Goal: Task Accomplishment & Management: Complete application form

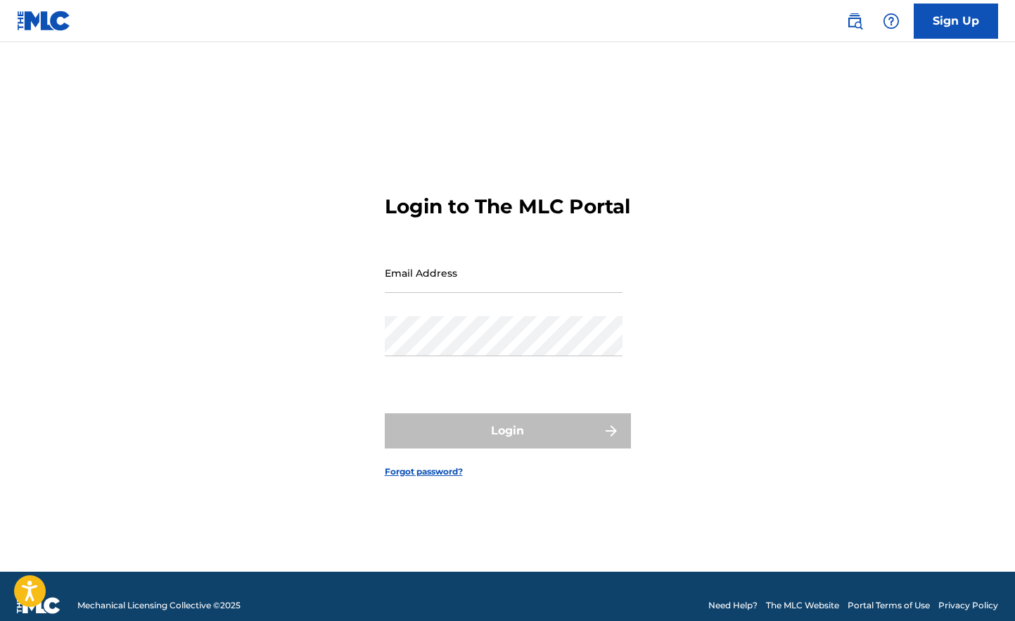
click at [510, 284] on input "Email Address" at bounding box center [504, 273] width 238 height 40
click at [510, 291] on input "Email Address" at bounding box center [504, 273] width 238 height 40
type input "[EMAIL_ADDRESS][DOMAIN_NAME]"
drag, startPoint x: 488, startPoint y: 293, endPoint x: 350, endPoint y: 292, distance: 138.6
click at [350, 292] on div "Login to The MLC Portal Email Address dfweb1@gmail.com Password Login Forgot pa…" at bounding box center [507, 324] width 985 height 494
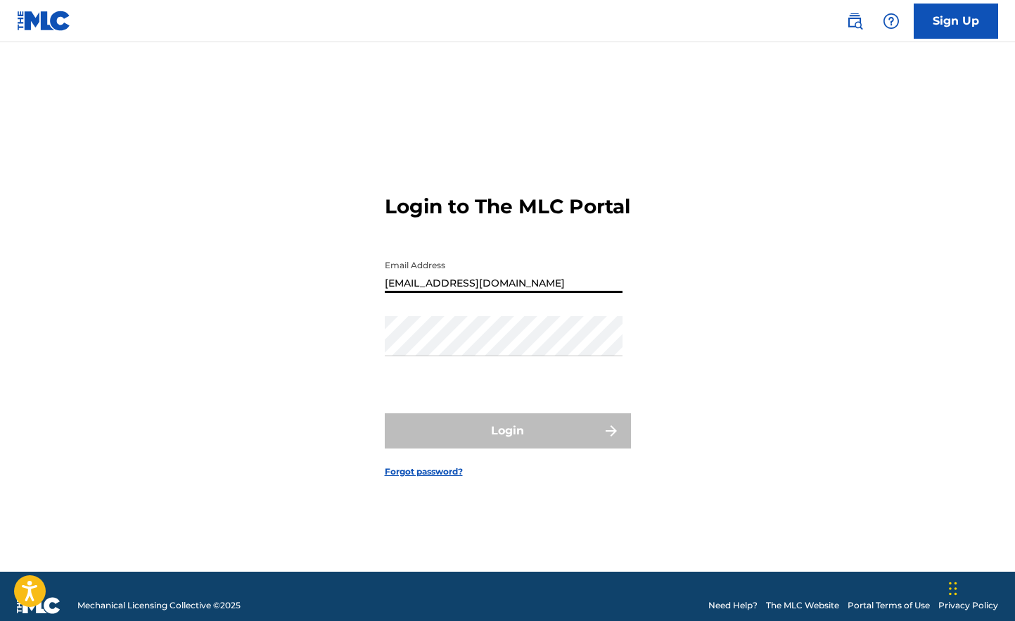
click at [430, 478] on link "Forgot password?" at bounding box center [424, 471] width 78 height 13
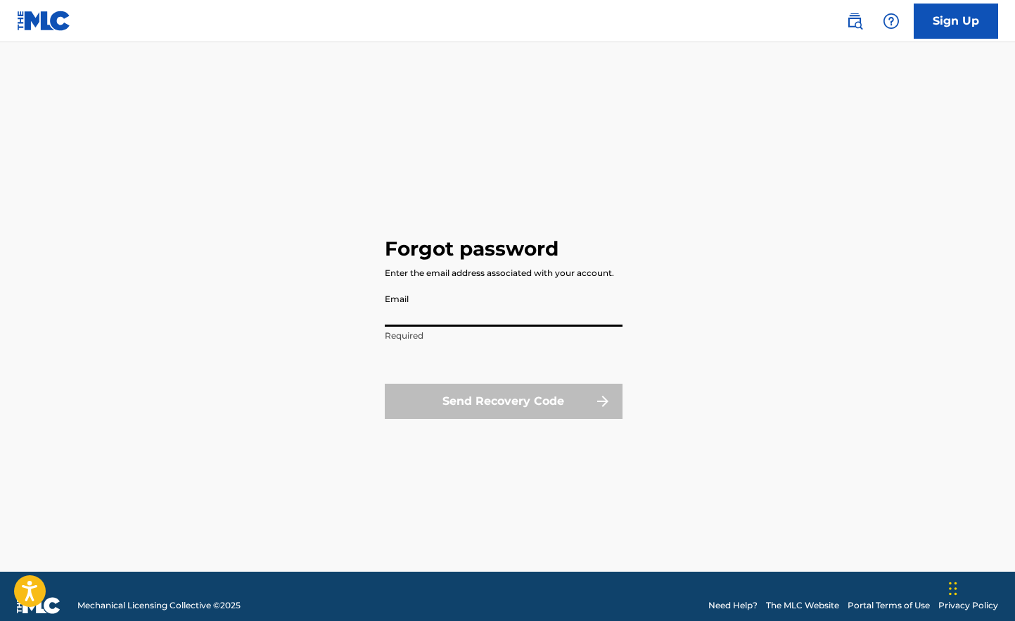
click at [476, 314] on input "Email" at bounding box center [504, 306] width 238 height 40
paste input "[EMAIL_ADDRESS][DOMAIN_NAME]"
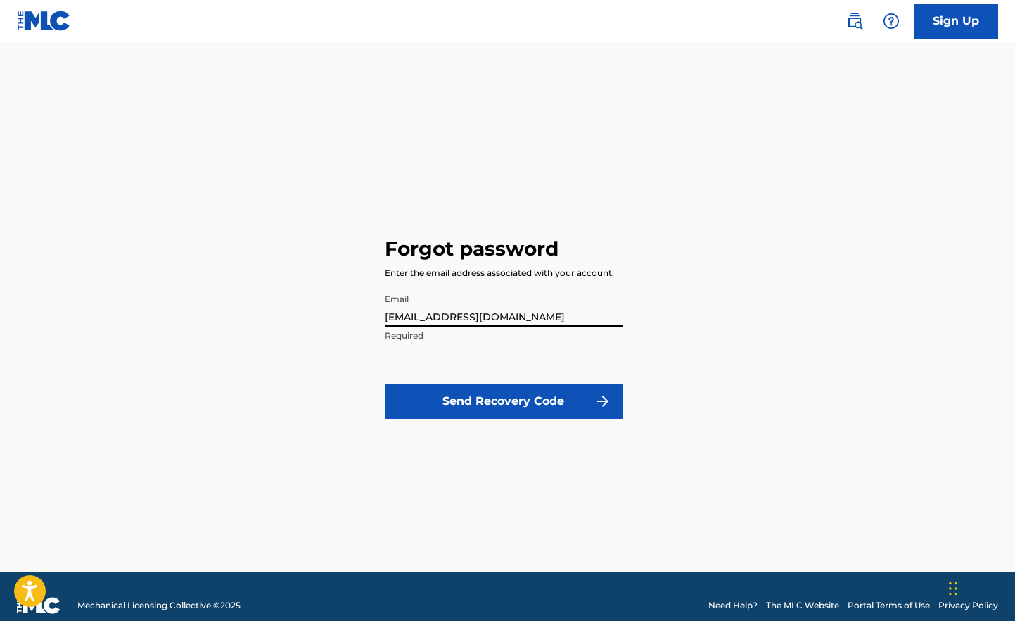
type input "[EMAIL_ADDRESS][DOMAIN_NAME]"
click at [514, 400] on button "Send Recovery Code" at bounding box center [504, 400] width 238 height 35
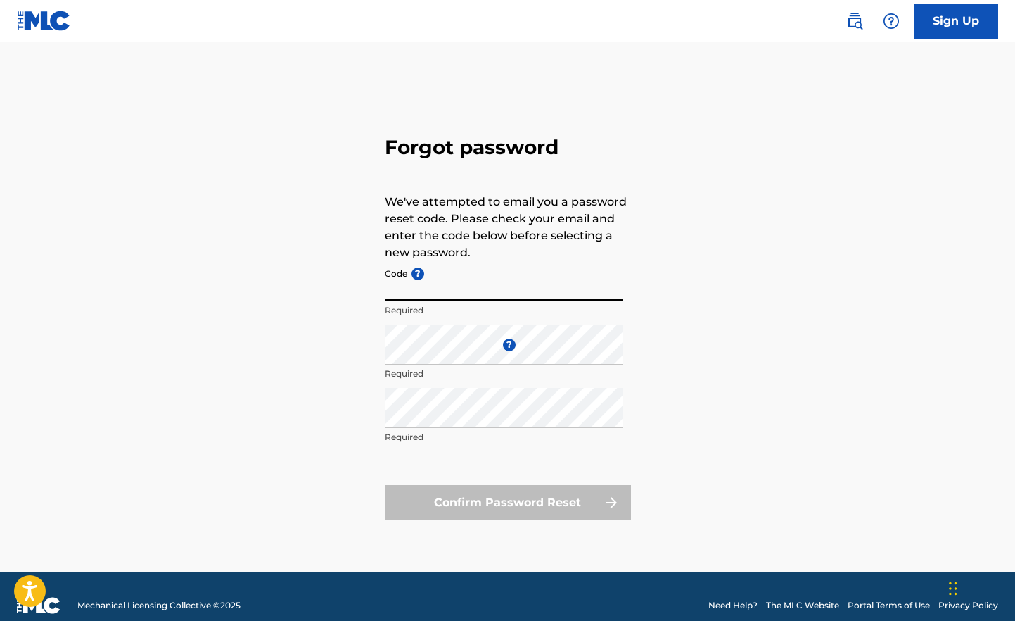
click at [469, 289] on input "Code ?" at bounding box center [504, 281] width 238 height 40
paste input "FP_a2c38c72a1608373401052de3e54"
type input "FP_a2c38c72a1608373401052de3e54"
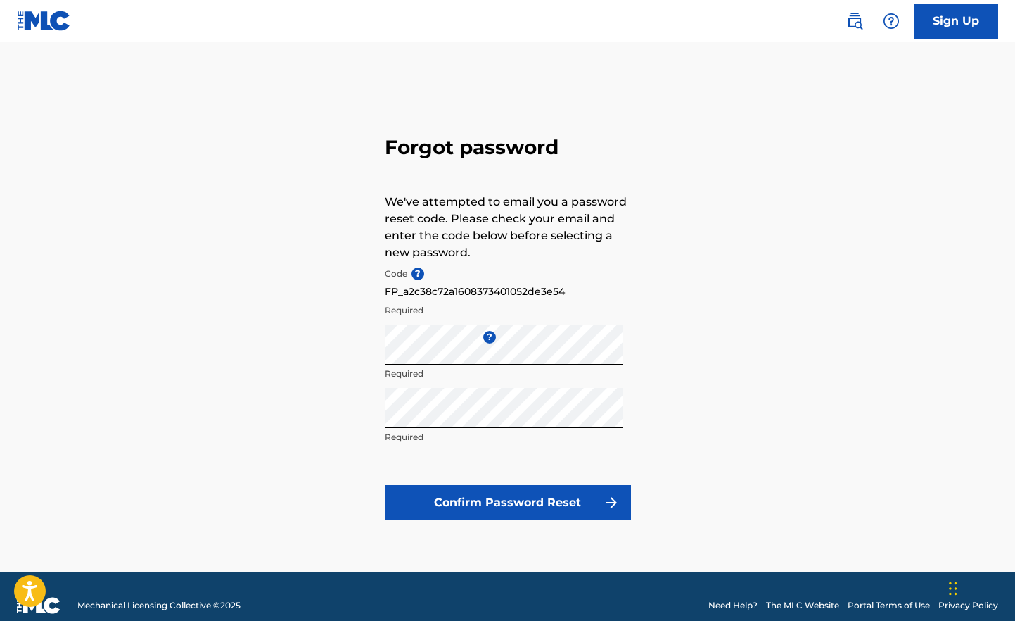
click at [564, 509] on button "Confirm Password Reset" at bounding box center [508, 502] width 246 height 35
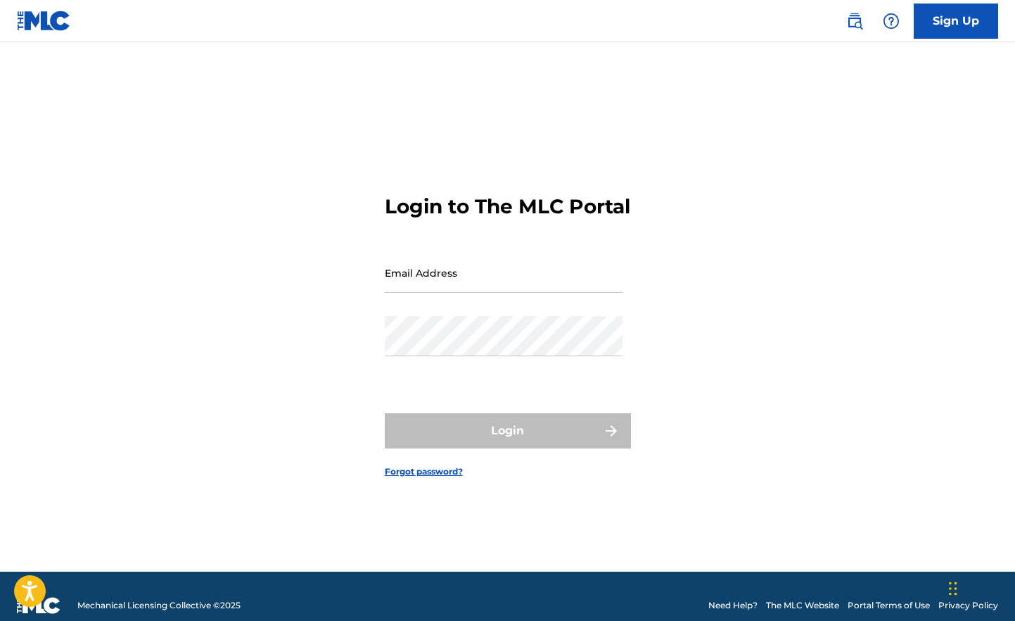
click at [533, 283] on input "Email Address" at bounding box center [504, 273] width 238 height 40
type input "[EMAIL_ADDRESS][DOMAIN_NAME]"
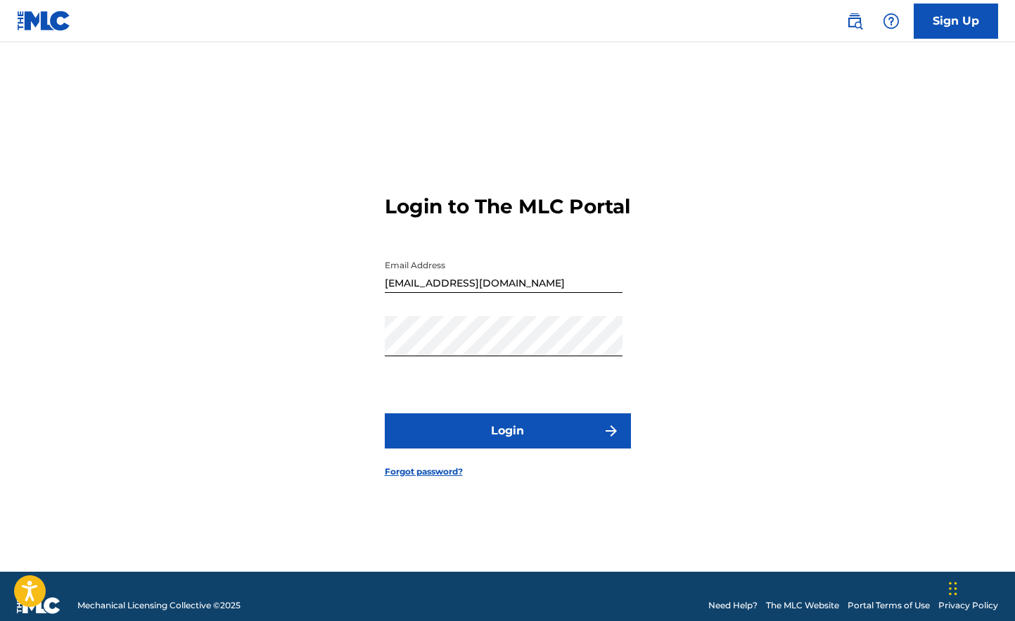
click at [868, 380] on div "Login to The MLC Portal Email Address dfweb1@gmail.com Password Login Forgot pa…" at bounding box center [507, 324] width 985 height 494
click at [512, 440] on button "Login" at bounding box center [508, 430] width 246 height 35
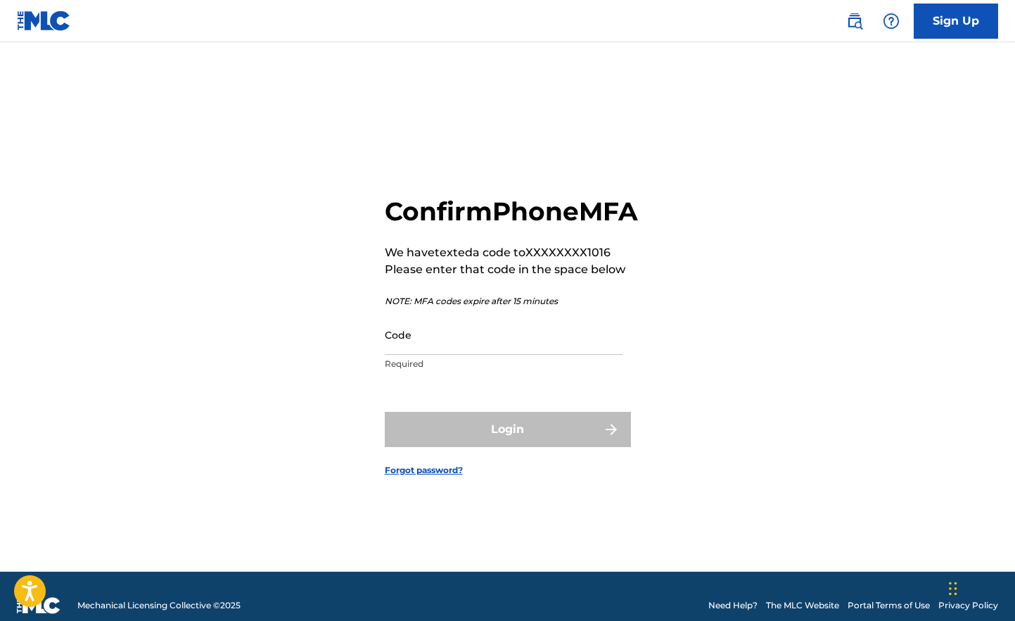
click at [424, 350] on input "Code" at bounding box center [504, 335] width 238 height 40
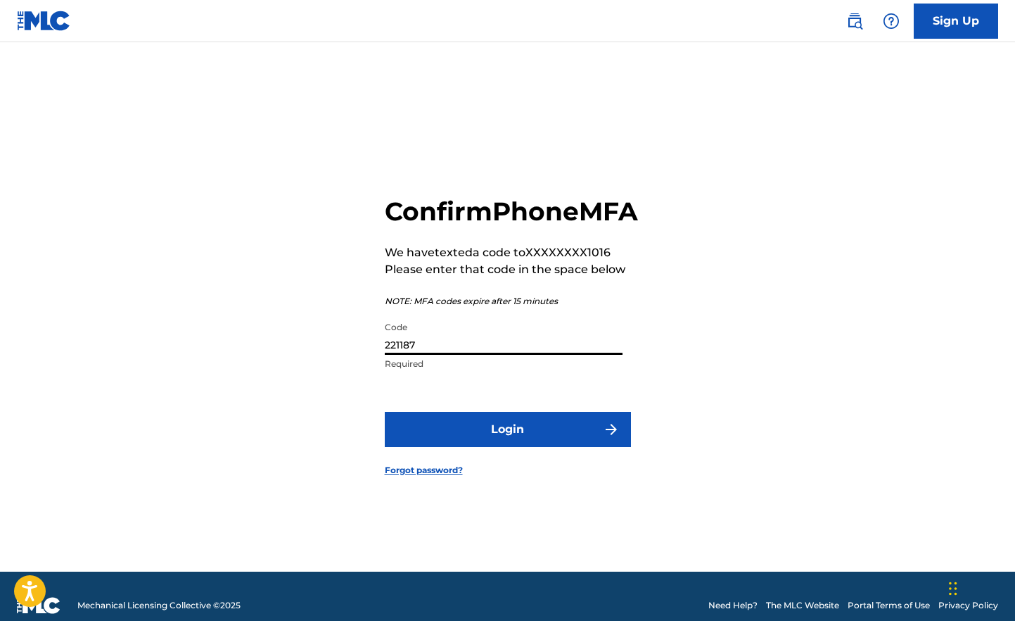
type input "221187"
click at [509, 447] on button "Login" at bounding box center [508, 429] width 246 height 35
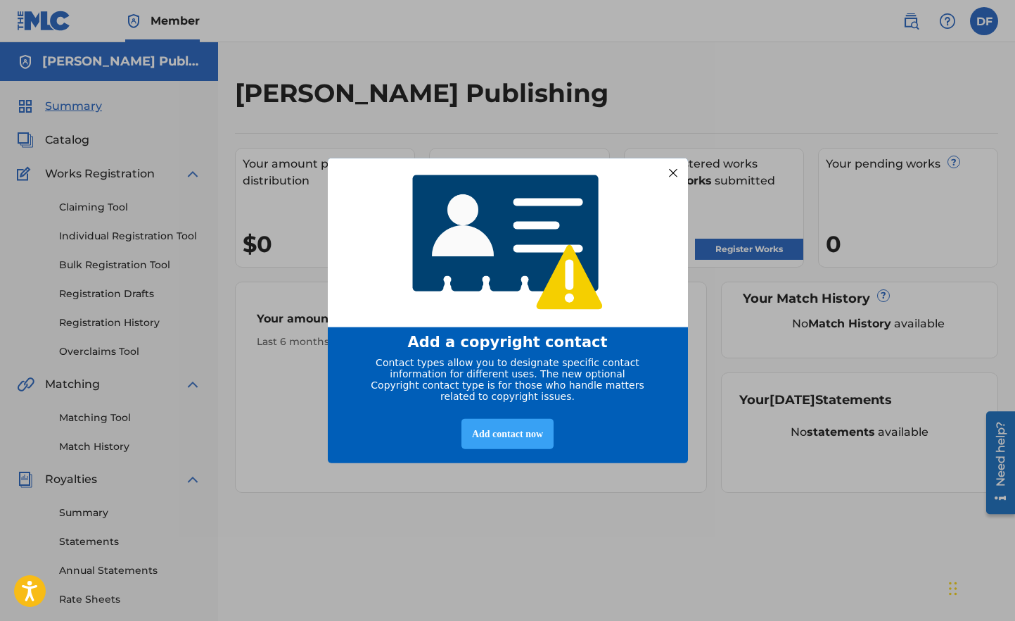
click at [507, 439] on div "Add contact now" at bounding box center [508, 433] width 92 height 30
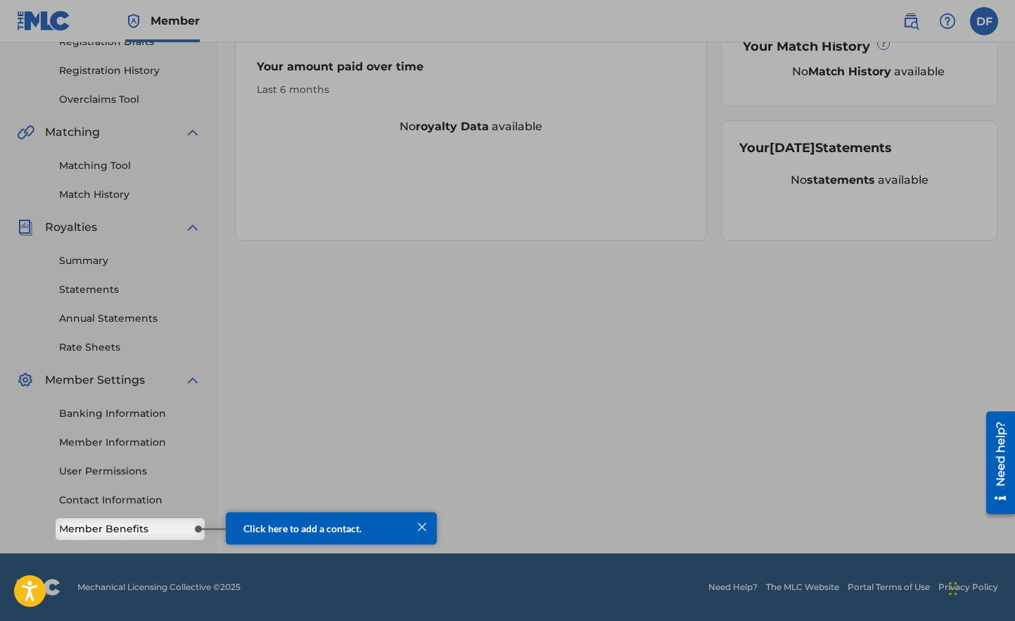
click at [175, 523] on link "Member Benefits" at bounding box center [130, 528] width 142 height 15
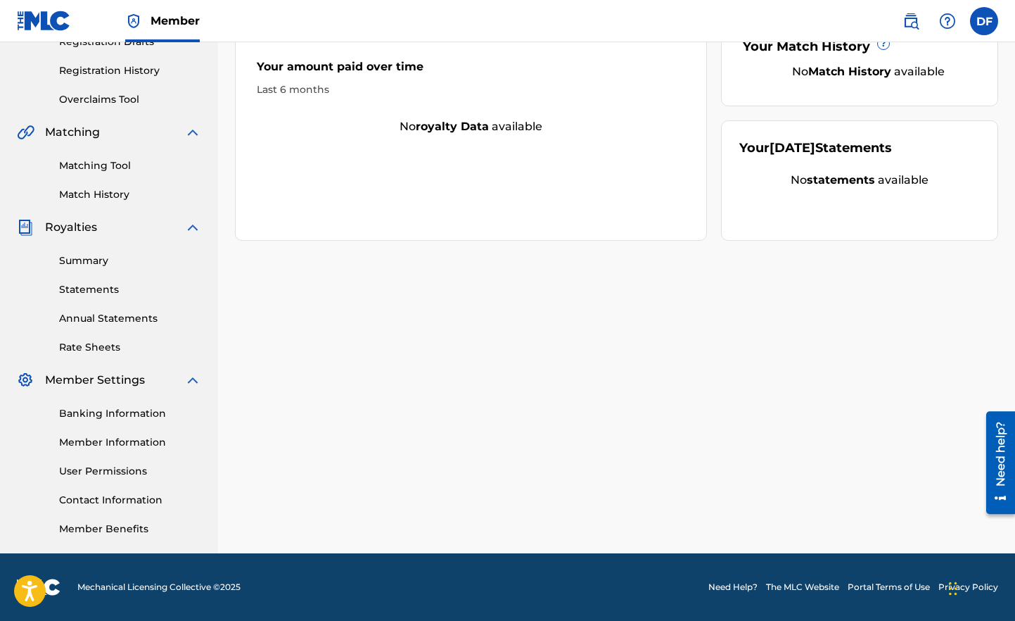
click at [428, 256] on div "David Fisher Publishing Your amount paid last distribution $0 Amount paid to da…" at bounding box center [616, 190] width 797 height 728
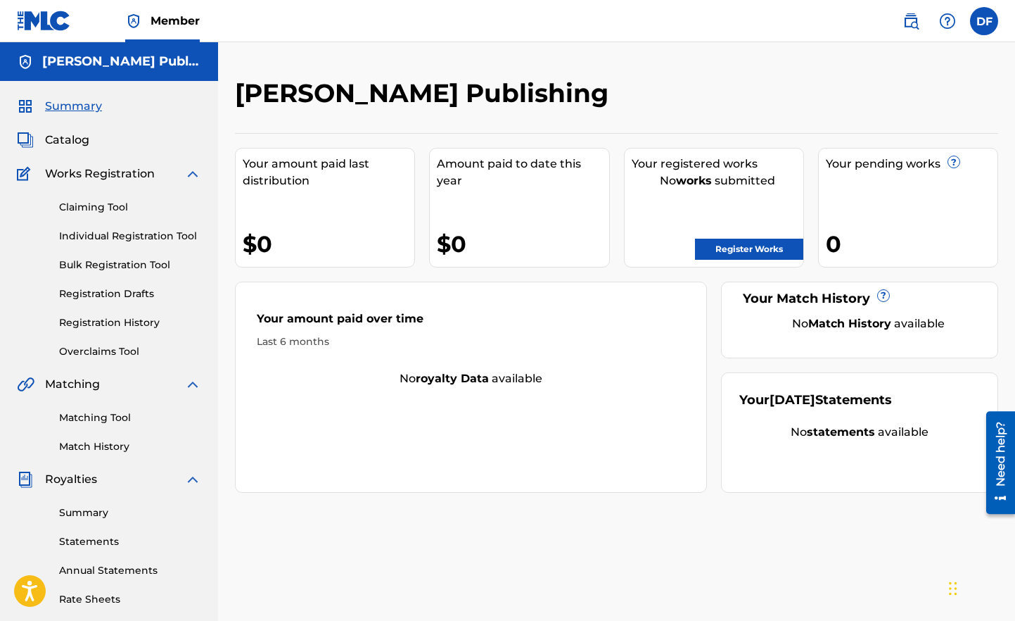
click at [735, 250] on link "Register Works" at bounding box center [749, 249] width 108 height 21
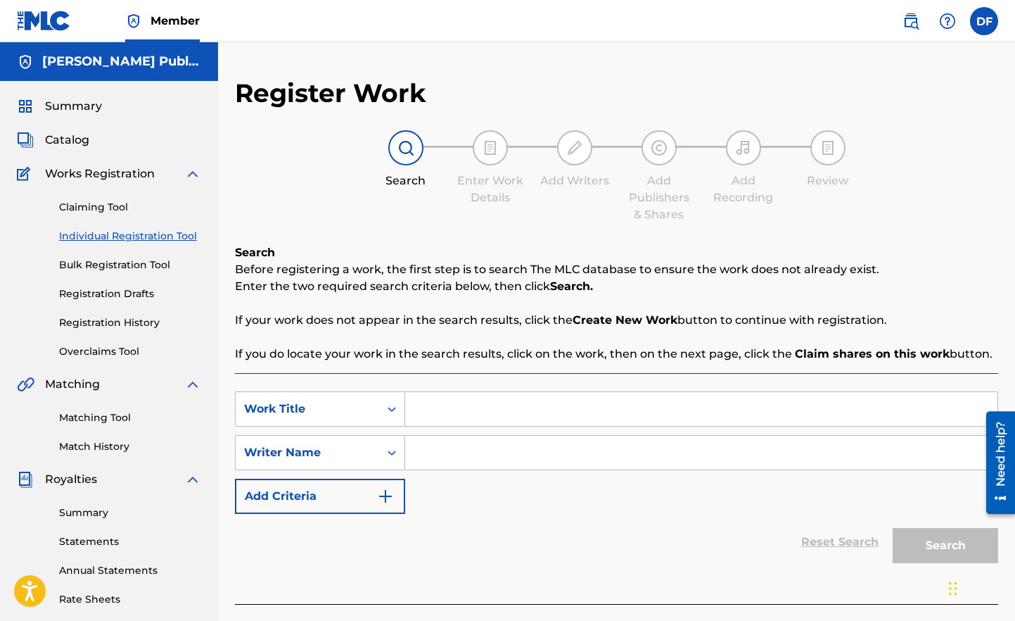
click at [444, 404] on input "Search Form" at bounding box center [701, 409] width 592 height 34
type input "Floating in the Ether"
click at [604, 455] on input "Search Form" at bounding box center [701, 453] width 592 height 34
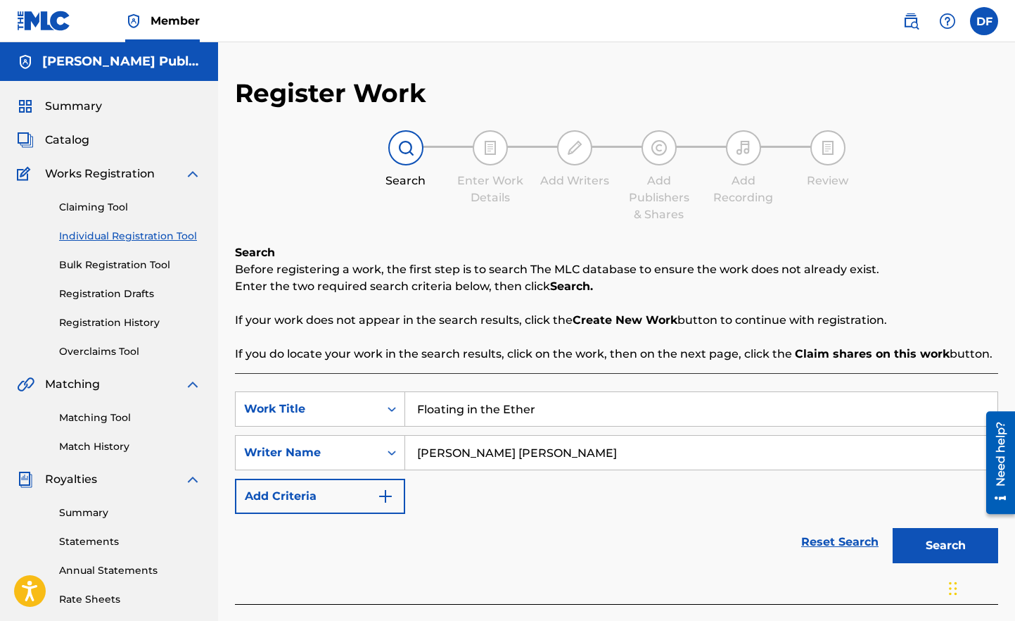
type input "David Charles Fisher"
click at [631, 531] on div "Reset Search Search" at bounding box center [616, 542] width 763 height 56
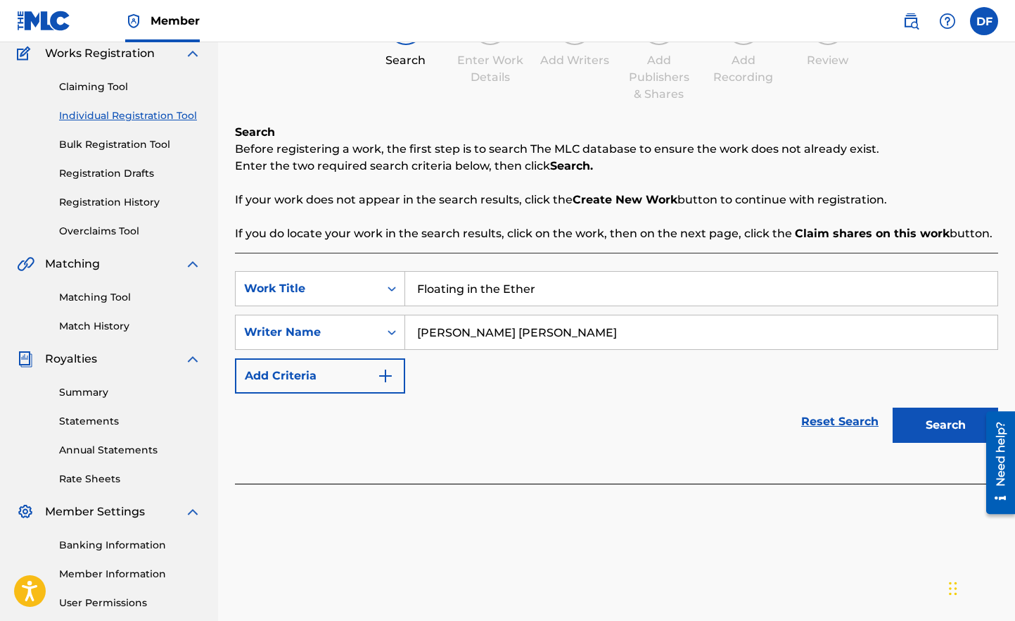
scroll to position [252, 0]
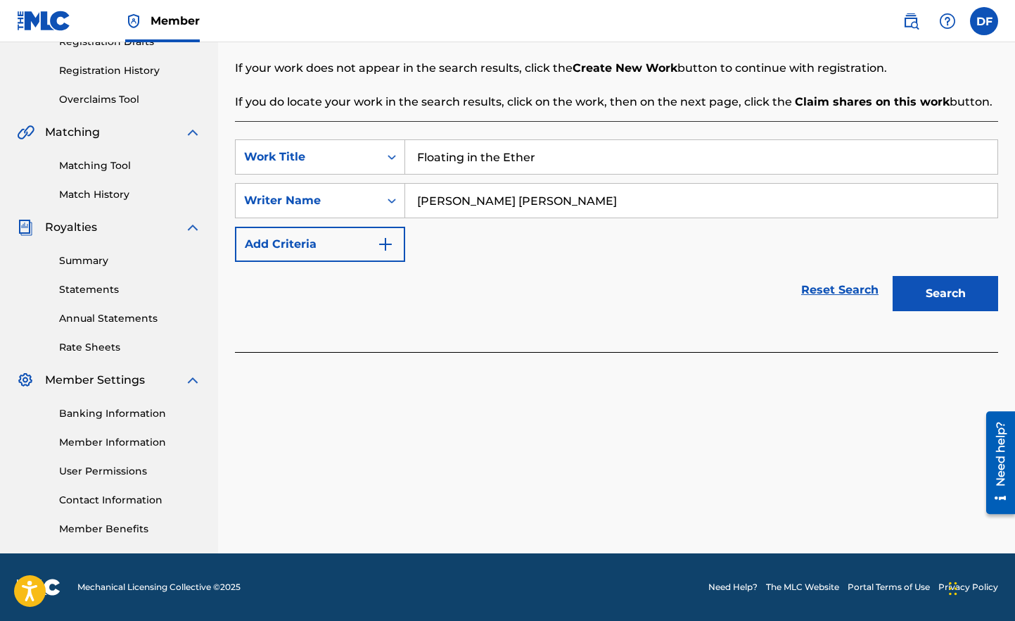
click at [938, 289] on button "Search" at bounding box center [946, 293] width 106 height 35
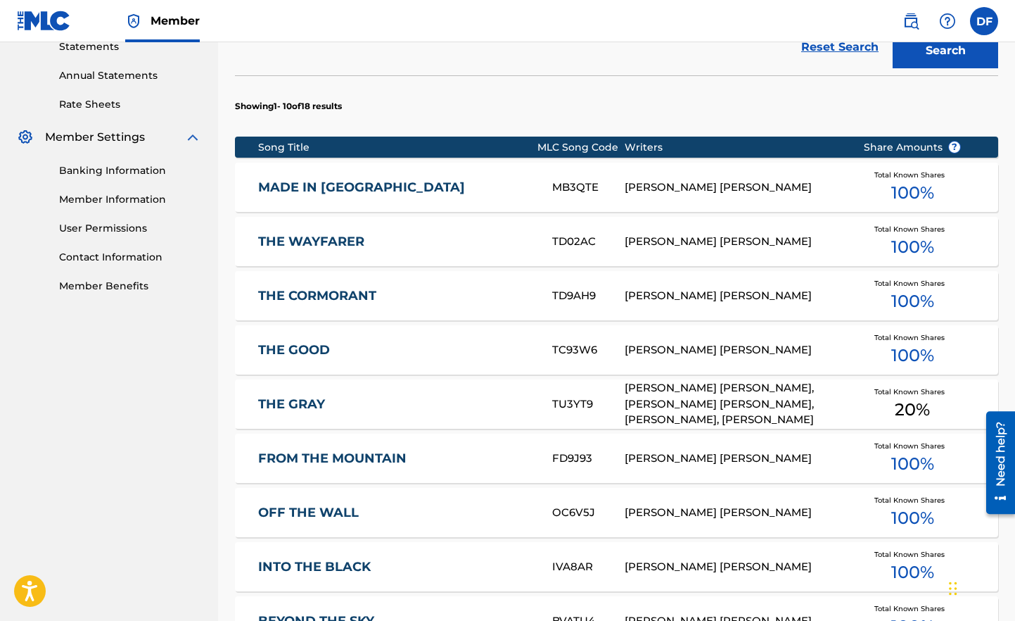
scroll to position [494, 0]
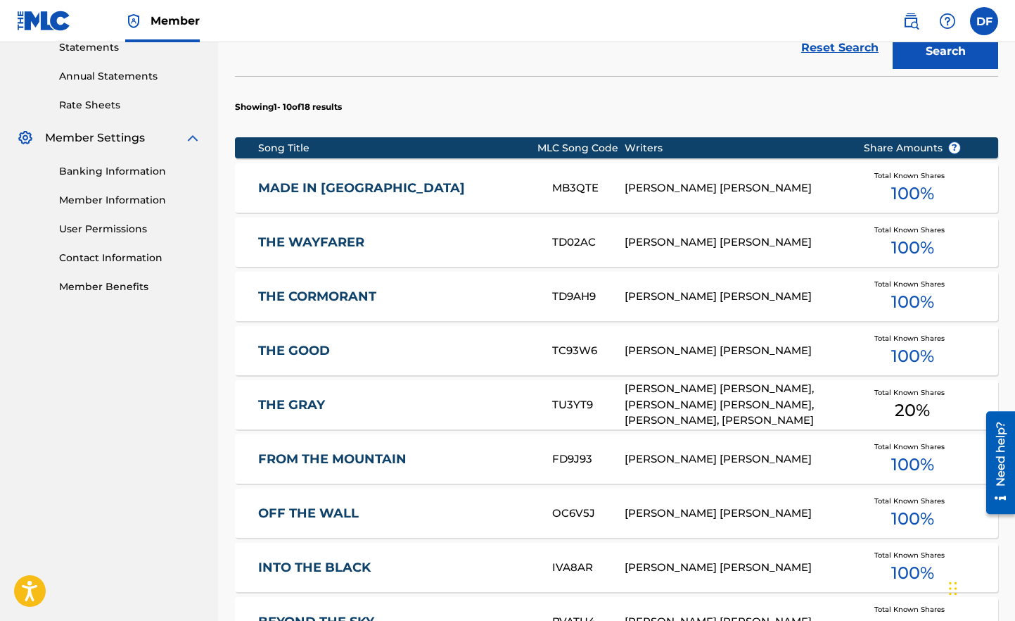
click at [678, 188] on div "DAVID CHARLES FISHER" at bounding box center [733, 188] width 217 height 16
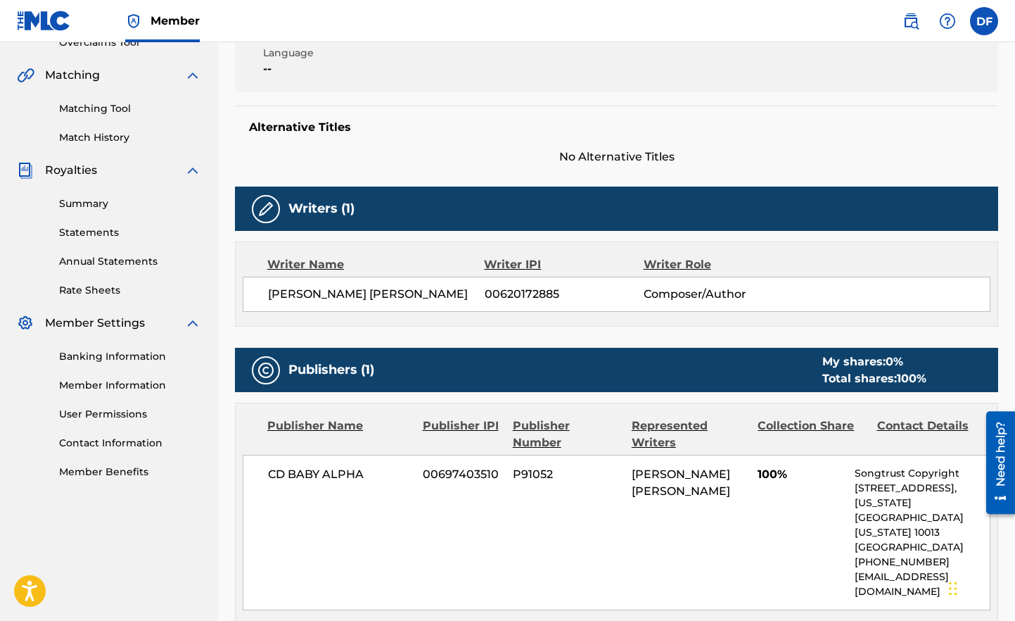
scroll to position [338, 0]
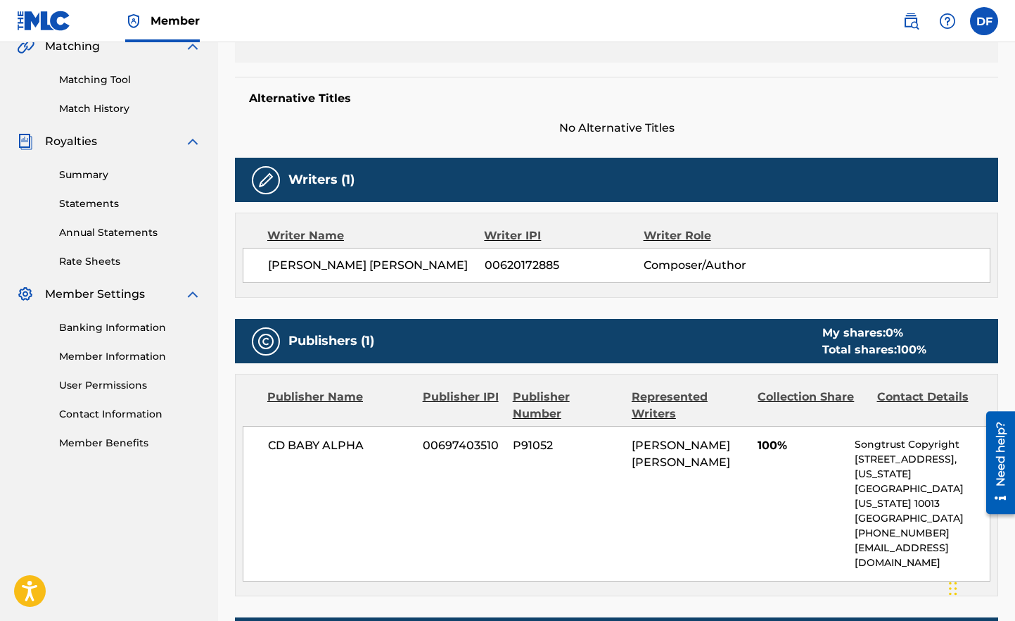
click at [507, 236] on div "Writer IPI" at bounding box center [563, 235] width 159 height 17
drag, startPoint x: 485, startPoint y: 264, endPoint x: 559, endPoint y: 265, distance: 73.9
click at [559, 265] on span "00620172885" at bounding box center [564, 265] width 159 height 17
copy span "00620172885"
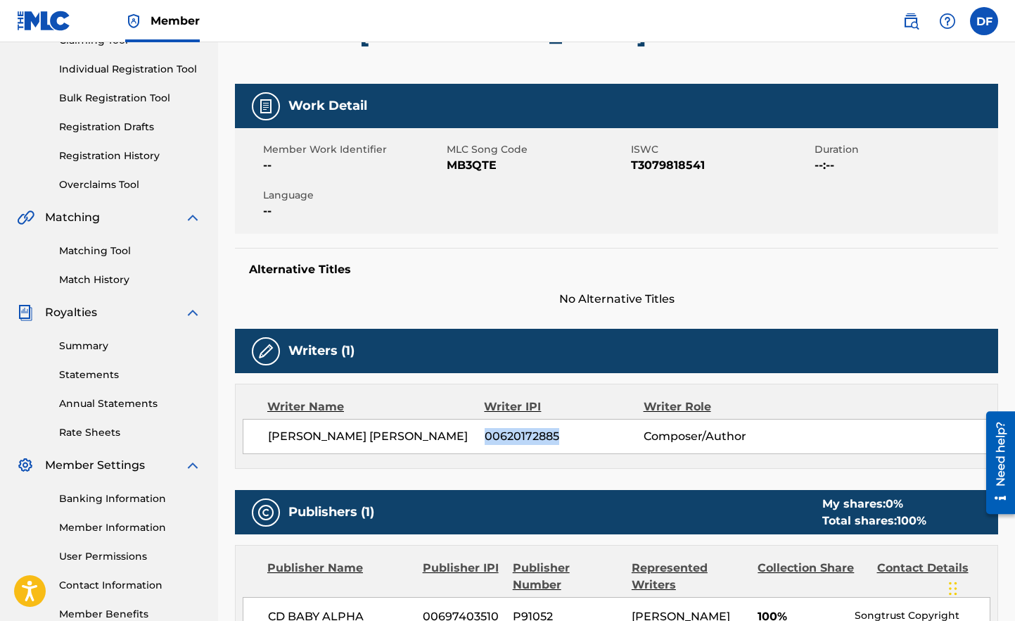
scroll to position [224, 0]
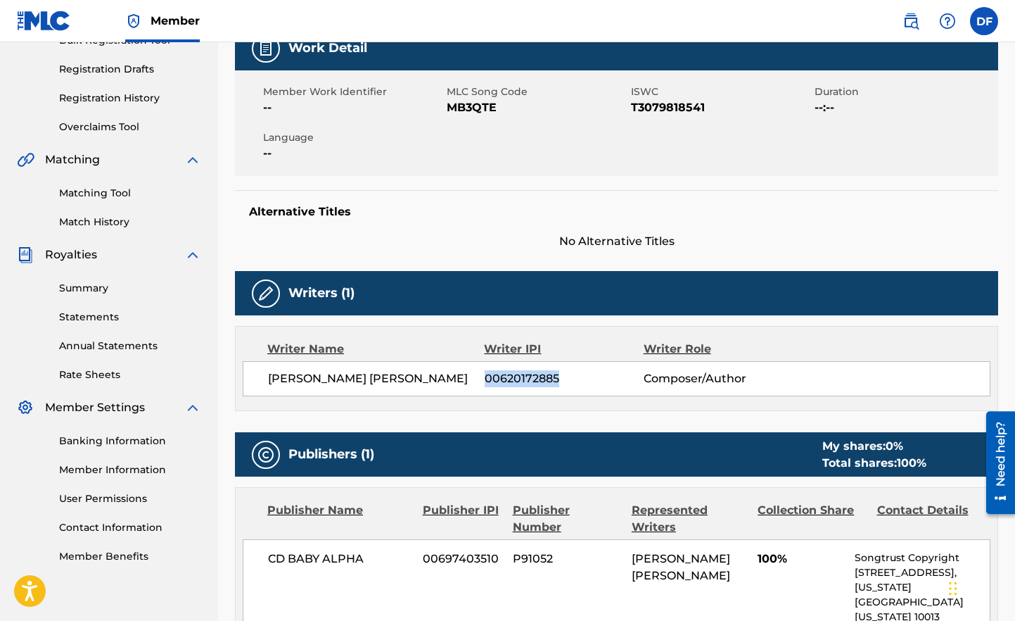
click at [97, 473] on link "Member Information" at bounding box center [130, 469] width 142 height 15
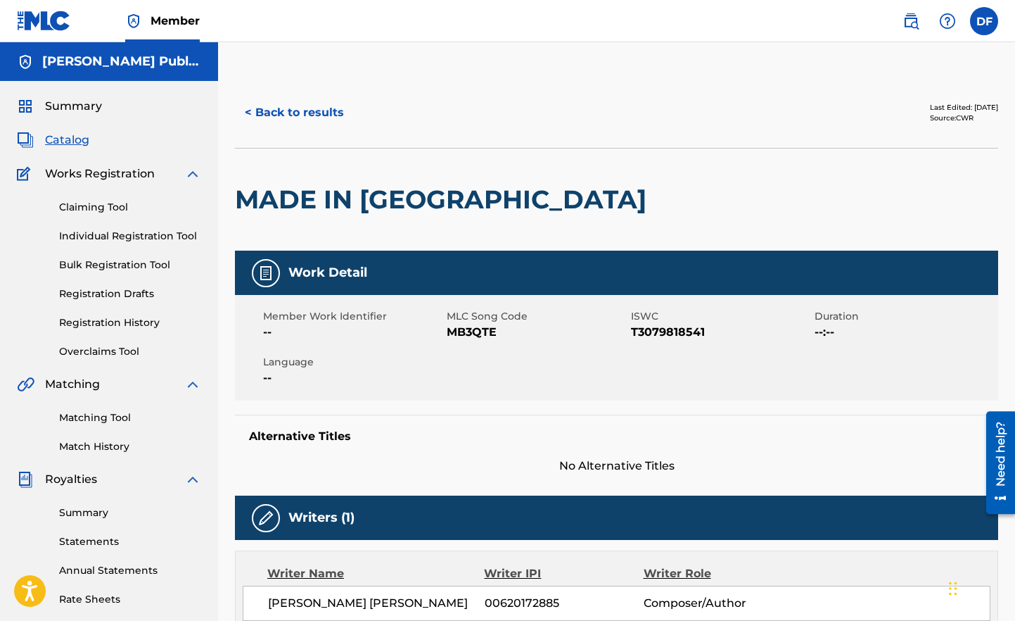
click at [316, 113] on button "< Back to results" at bounding box center [294, 112] width 119 height 35
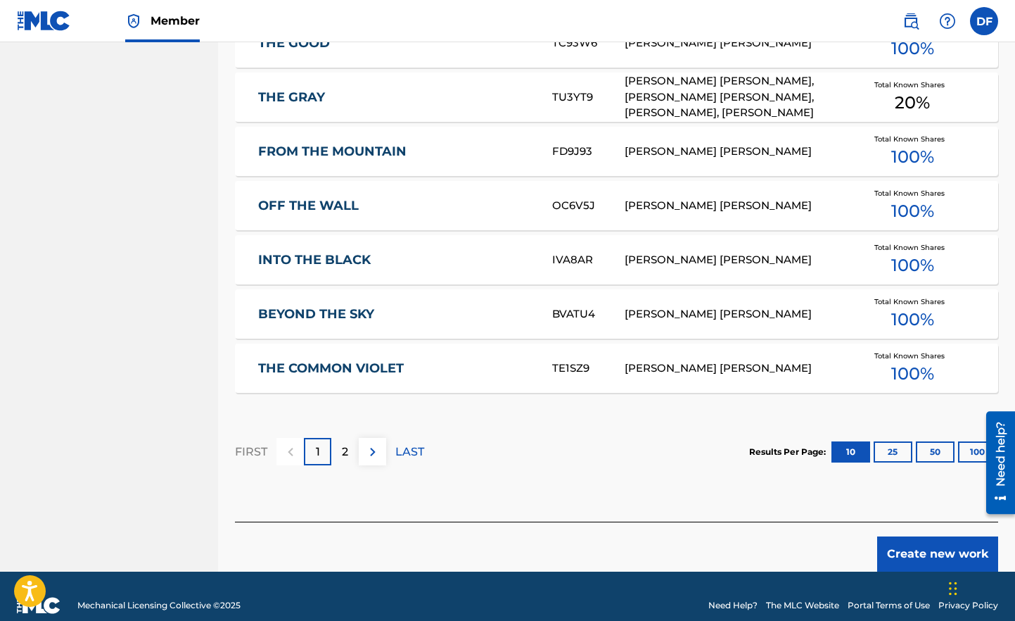
scroll to position [820, 0]
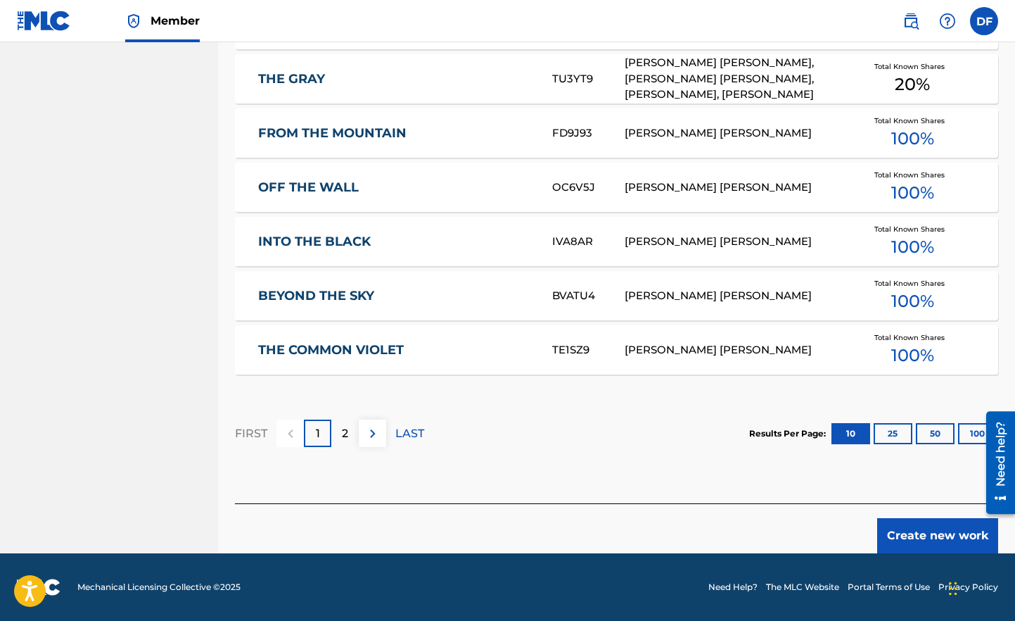
click at [891, 436] on button "25" at bounding box center [893, 433] width 39 height 21
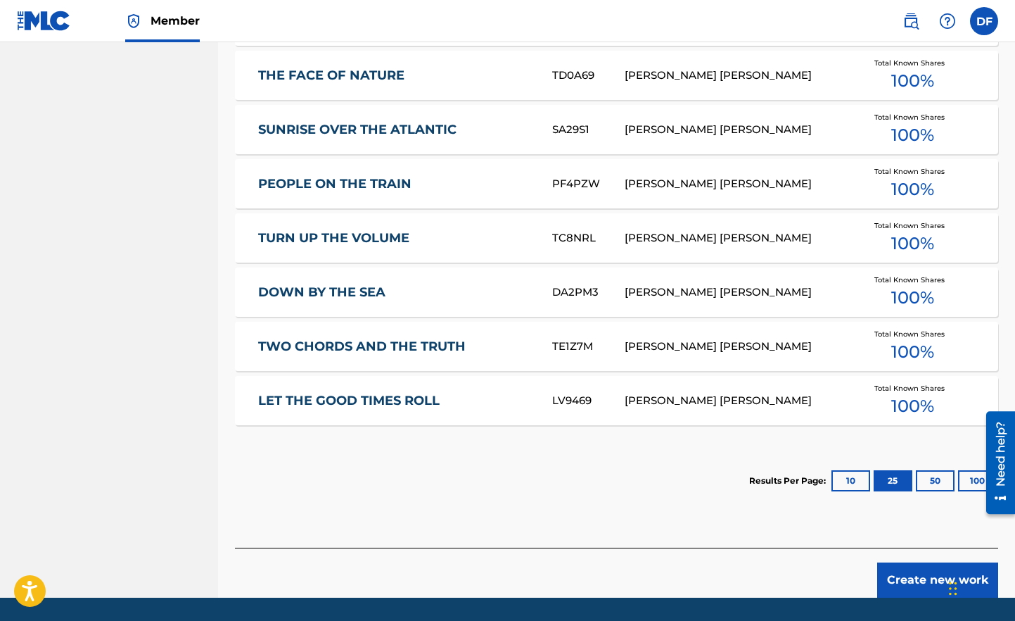
scroll to position [1247, 0]
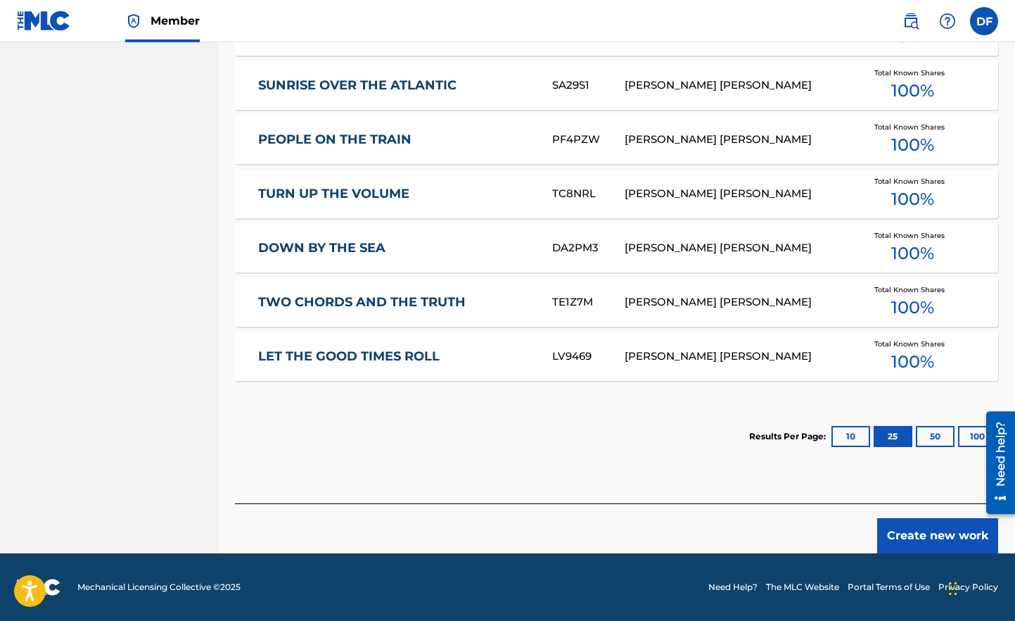
click at [963, 435] on button "100" at bounding box center [977, 436] width 39 height 21
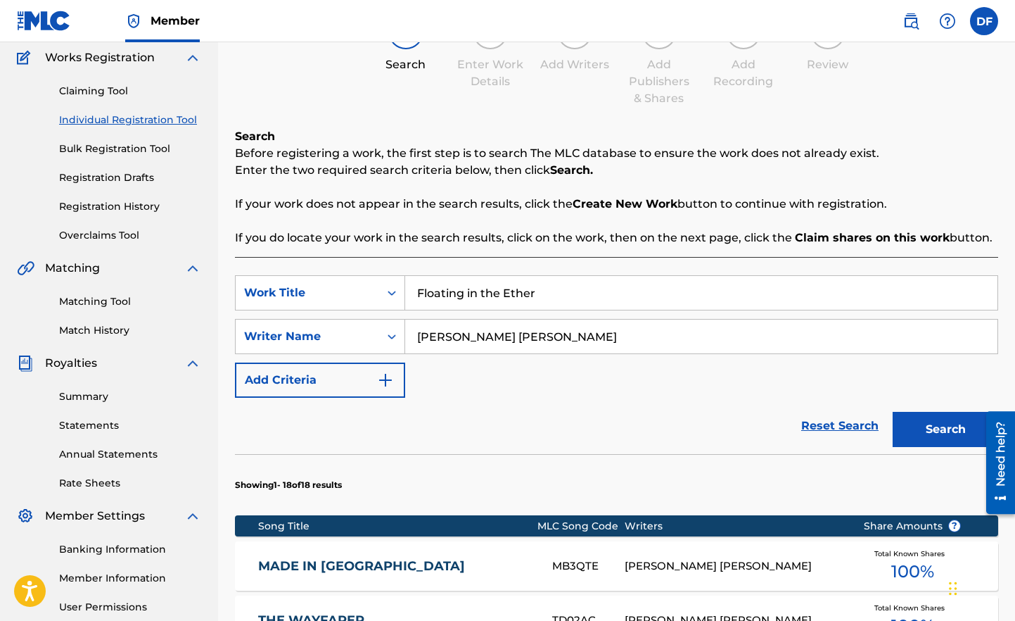
scroll to position [124, 0]
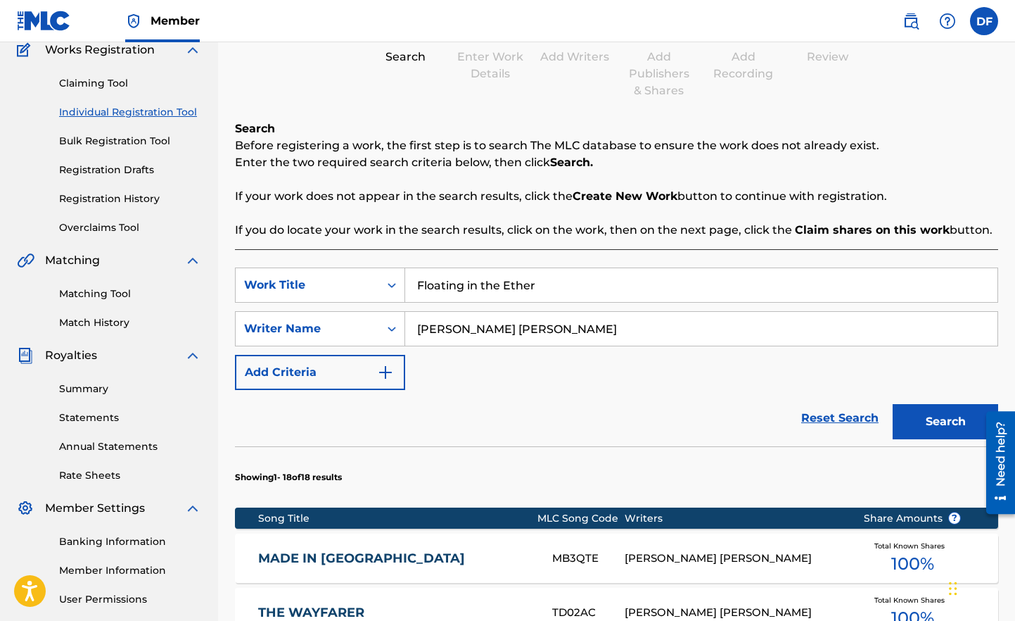
click at [634, 364] on div "SearchWithCriteria20b02836-051f-47b0-a311-ca3e35d33e47 Work Title Floating in t…" at bounding box center [616, 328] width 763 height 122
click at [616, 196] on strong "Create New Work" at bounding box center [625, 195] width 105 height 13
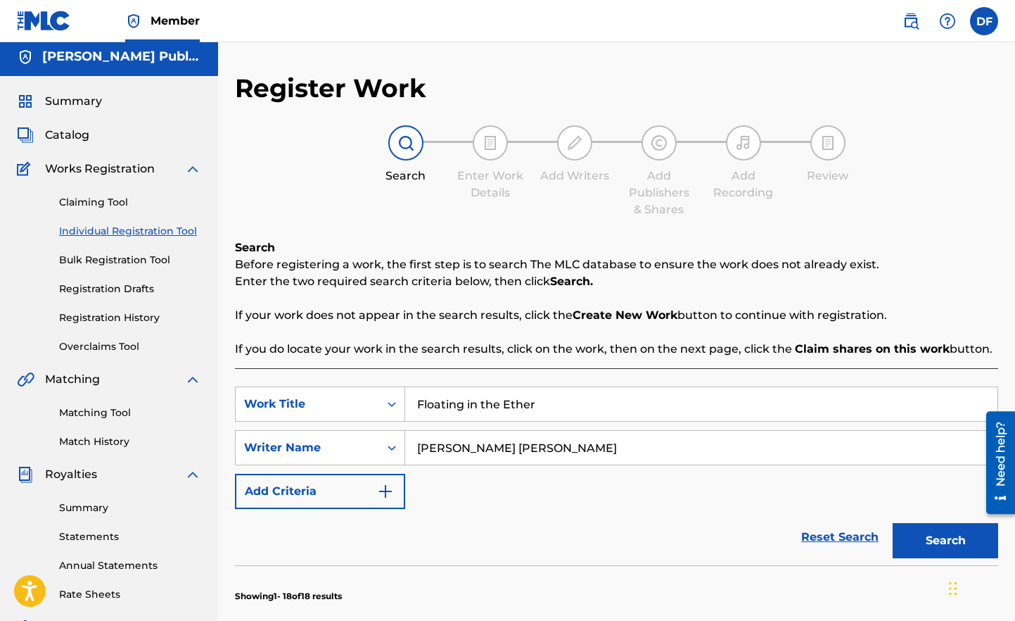
scroll to position [0, 0]
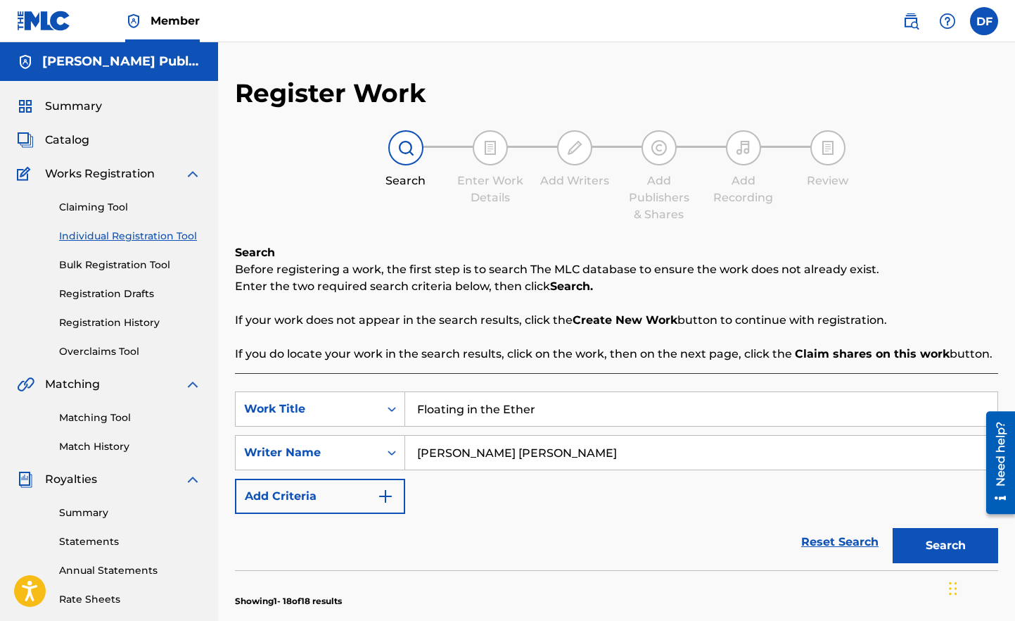
click at [100, 265] on link "Bulk Registration Tool" at bounding box center [130, 265] width 142 height 15
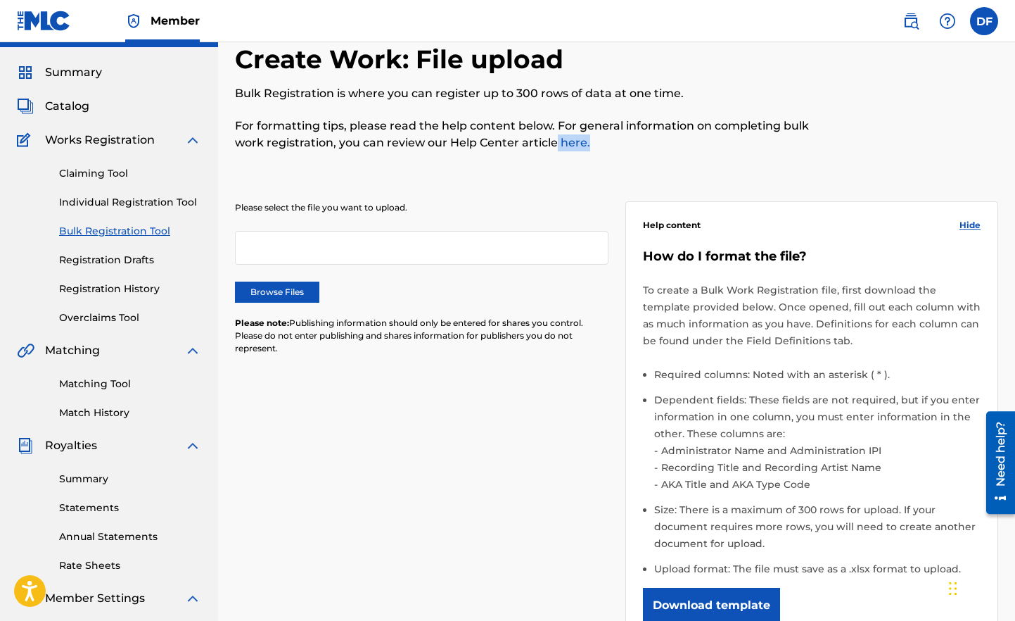
scroll to position [75, 0]
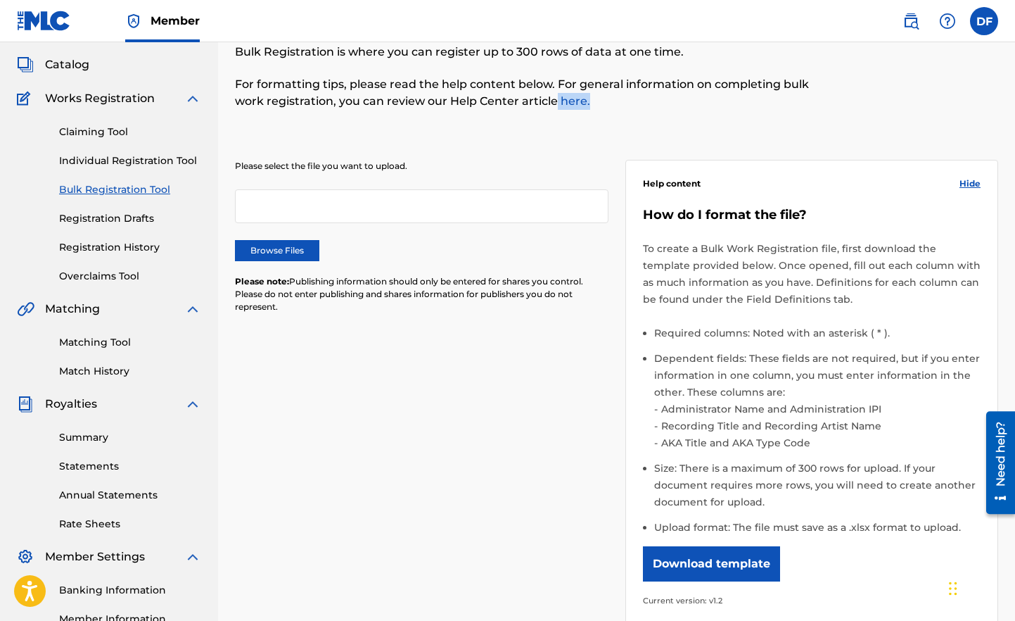
click at [702, 565] on button "Download template" at bounding box center [711, 563] width 137 height 35
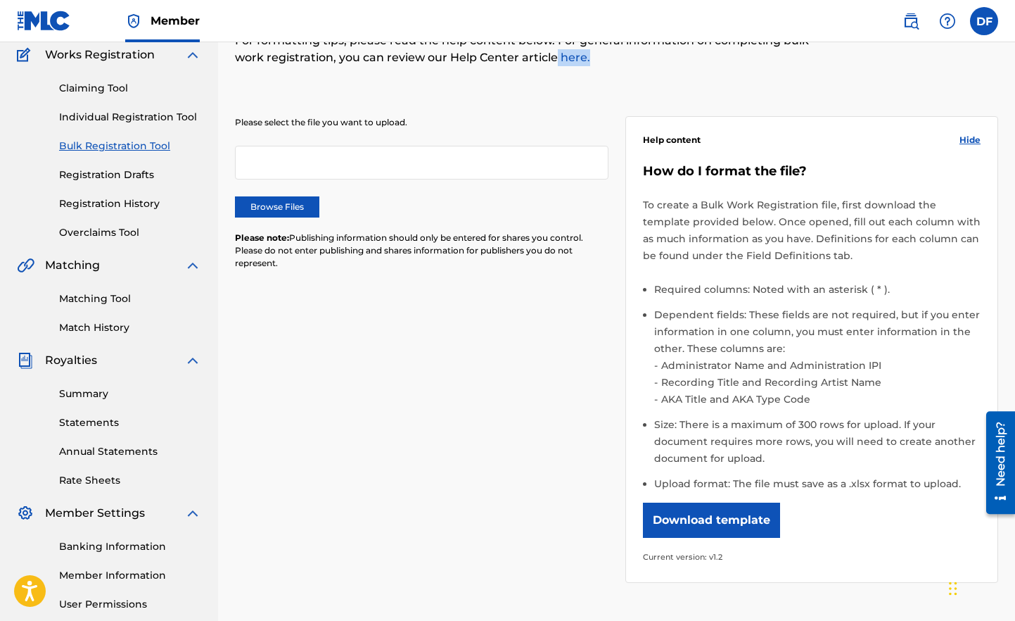
scroll to position [142, 0]
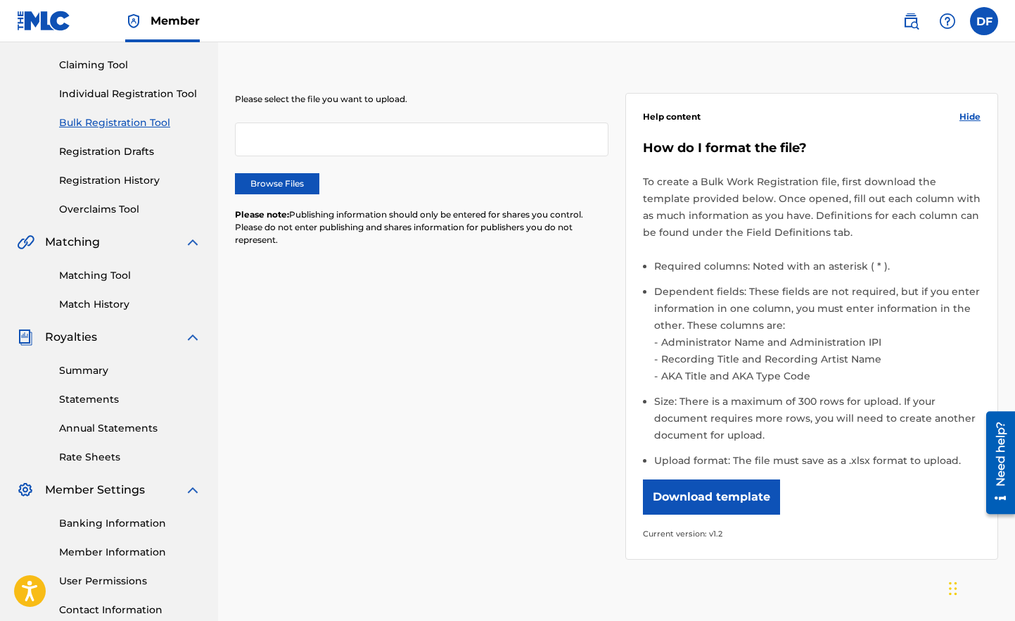
drag, startPoint x: 664, startPoint y: 343, endPoint x: 823, endPoint y: 341, distance: 158.3
click at [823, 342] on li "Administrator Name and Administration IPI" at bounding box center [820, 342] width 324 height 17
click at [823, 341] on li "Administrator Name and Administration IPI" at bounding box center [820, 342] width 324 height 17
drag, startPoint x: 877, startPoint y: 341, endPoint x: 789, endPoint y: 341, distance: 87.2
click at [789, 341] on li "Administrator Name and Administration IPI" at bounding box center [820, 342] width 324 height 17
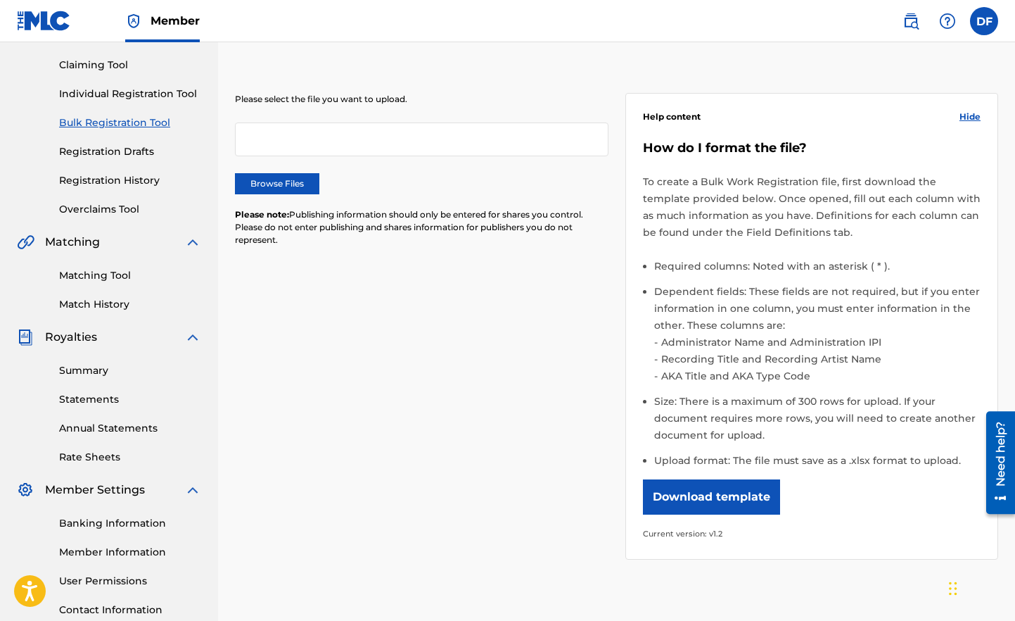
click at [764, 342] on li "Administrator Name and Administration IPI" at bounding box center [820, 342] width 324 height 17
drag, startPoint x: 663, startPoint y: 343, endPoint x: 884, endPoint y: 343, distance: 221.6
click at [884, 343] on li "Administrator Name and Administration IPI" at bounding box center [820, 342] width 324 height 17
copy li "Administrator Name and Administration IPI"
click at [359, 358] on div "Please select the file you want to upload. Browse Files Please note: Publishing…" at bounding box center [616, 317] width 763 height 517
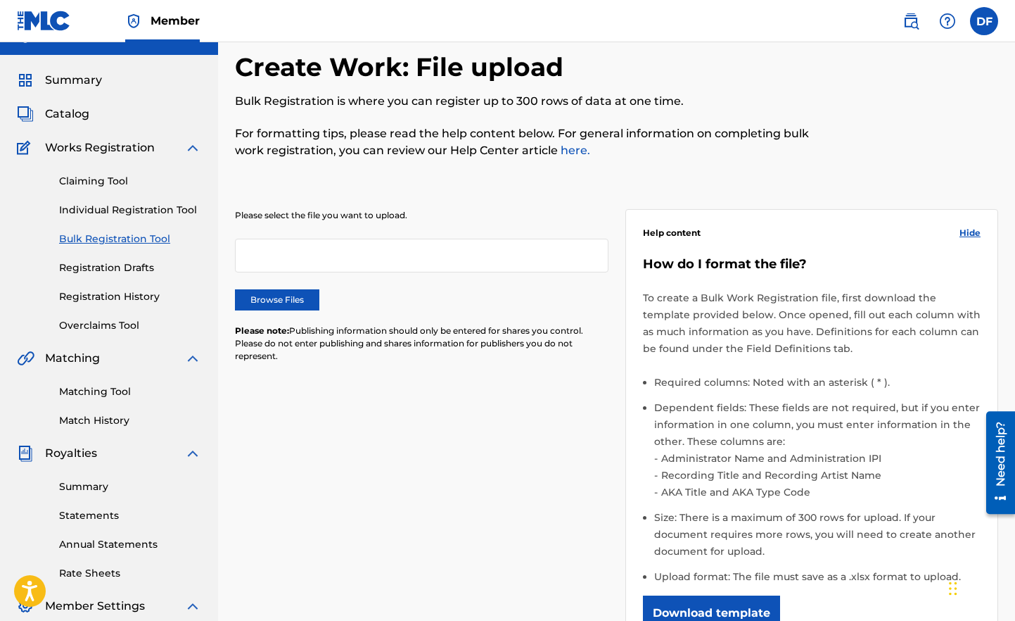
scroll to position [0, 0]
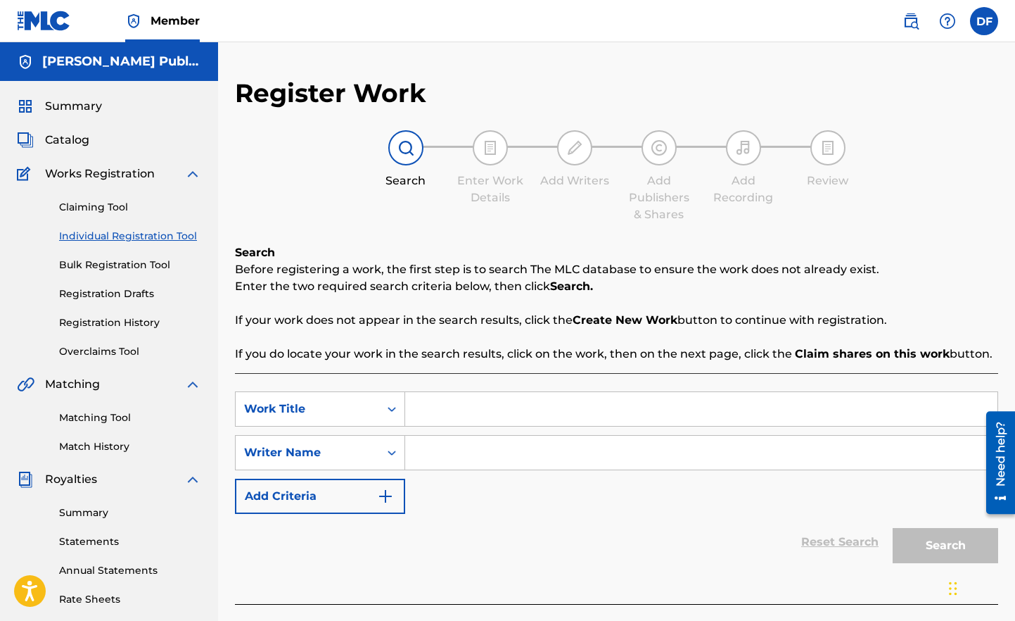
click at [104, 236] on link "Individual Registration Tool" at bounding box center [130, 236] width 142 height 15
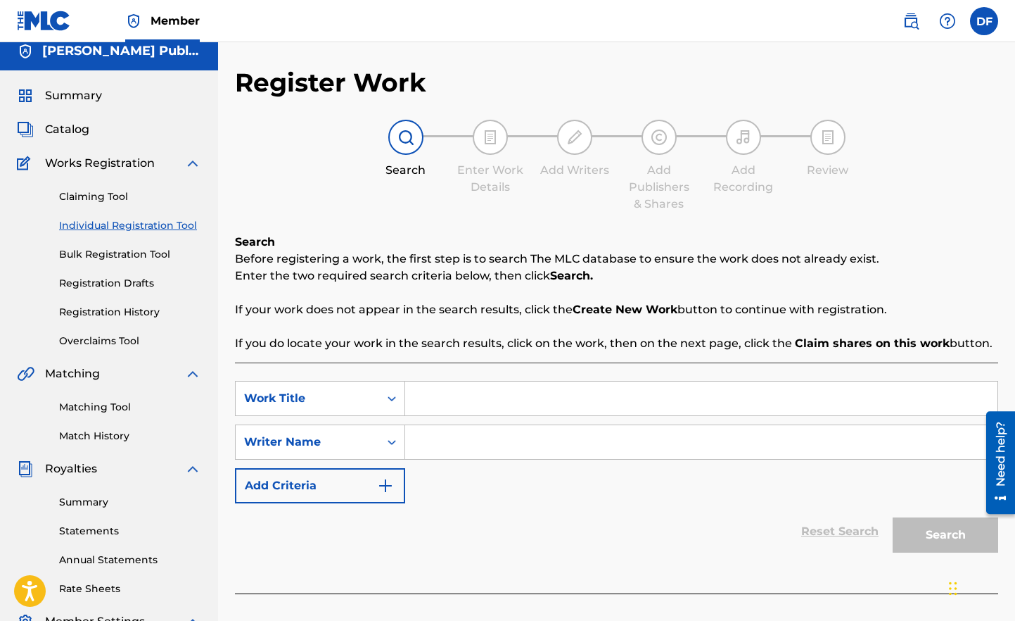
scroll to position [13, 0]
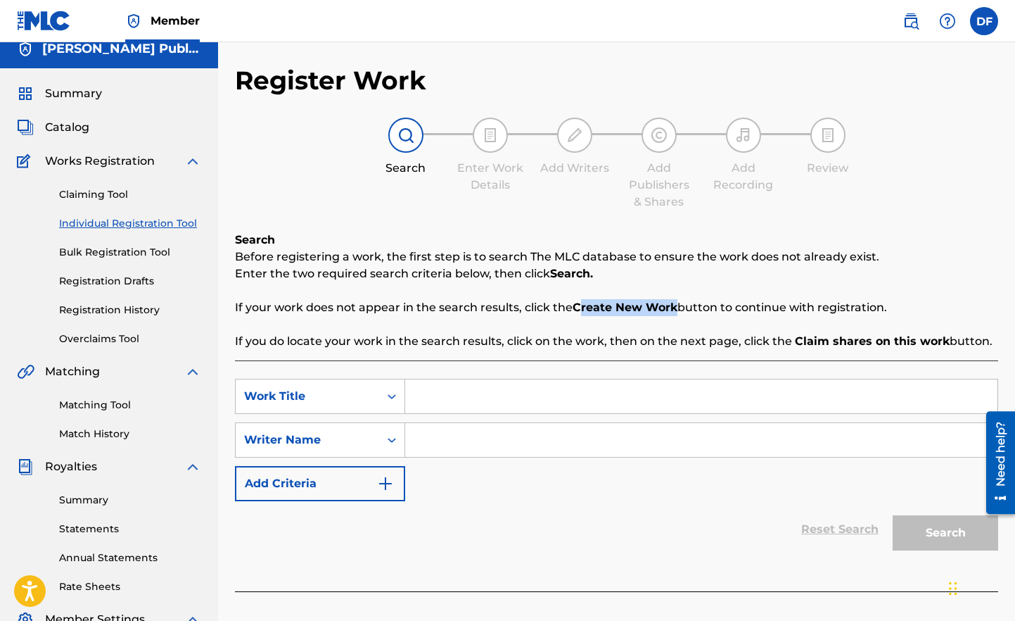
drag, startPoint x: 575, startPoint y: 307, endPoint x: 673, endPoint y: 300, distance: 98.1
click at [673, 300] on strong "Create New Work" at bounding box center [625, 306] width 105 height 13
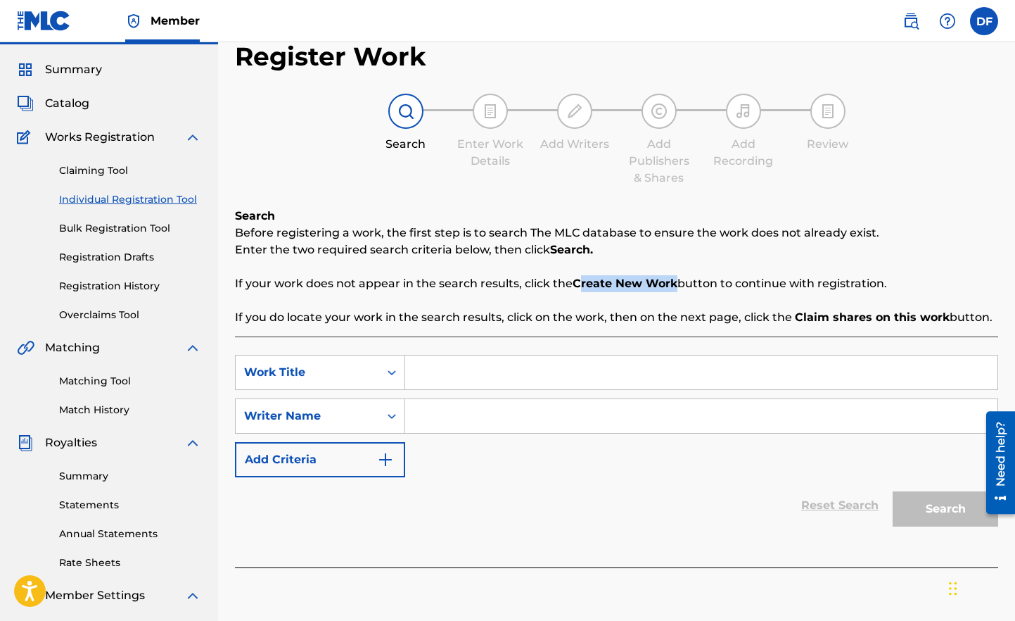
scroll to position [0, 0]
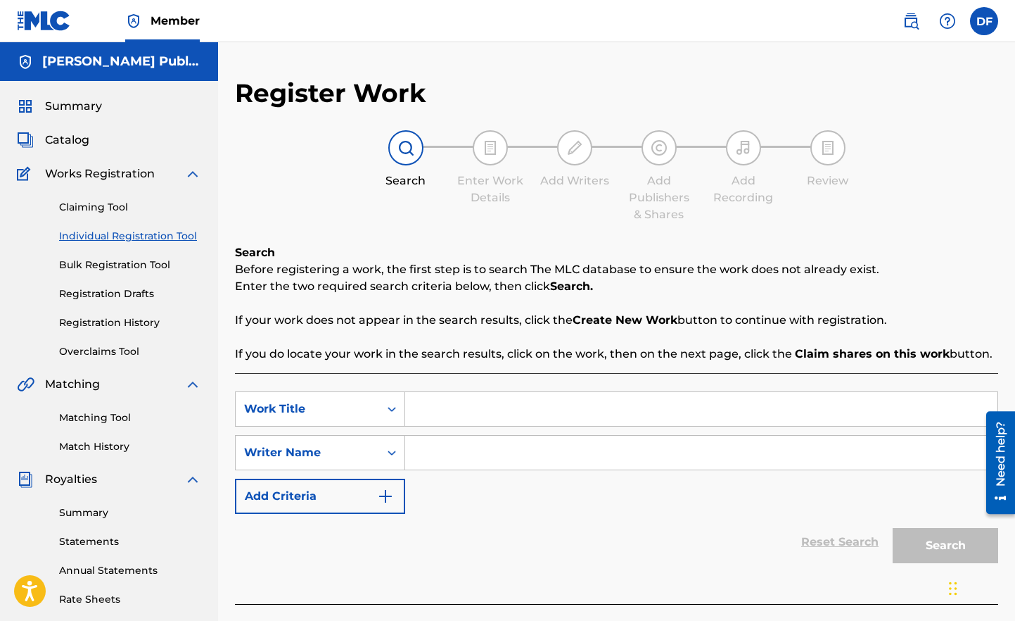
click at [509, 414] on input "Search Form" at bounding box center [701, 409] width 592 height 34
type input "Click and Clack"
click at [687, 450] on input "Search Form" at bounding box center [701, 453] width 592 height 34
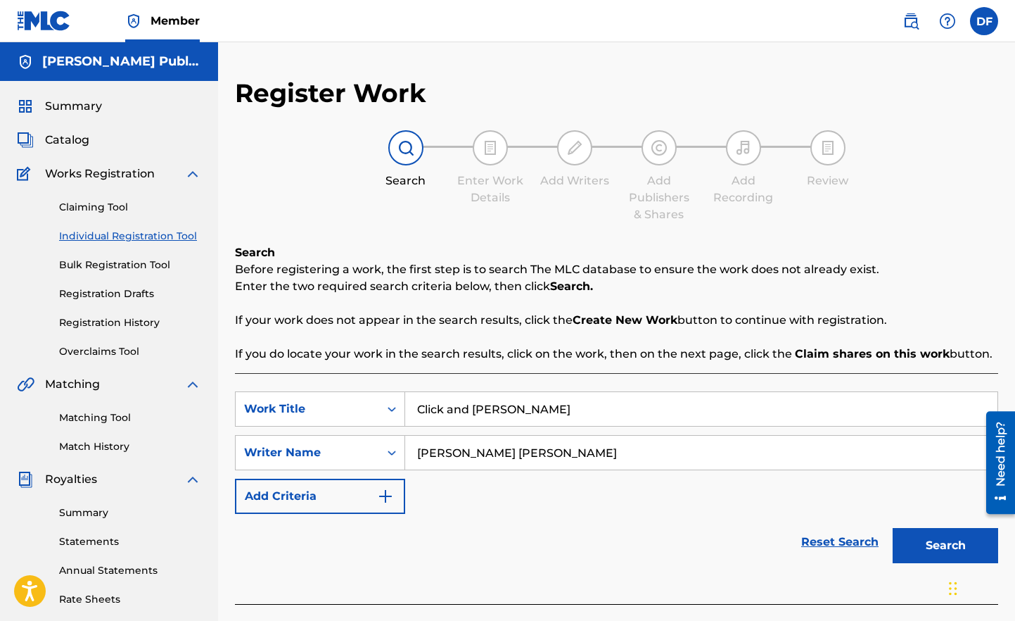
type input "David Charles Fisher"
click at [915, 545] on button "Search" at bounding box center [946, 545] width 106 height 35
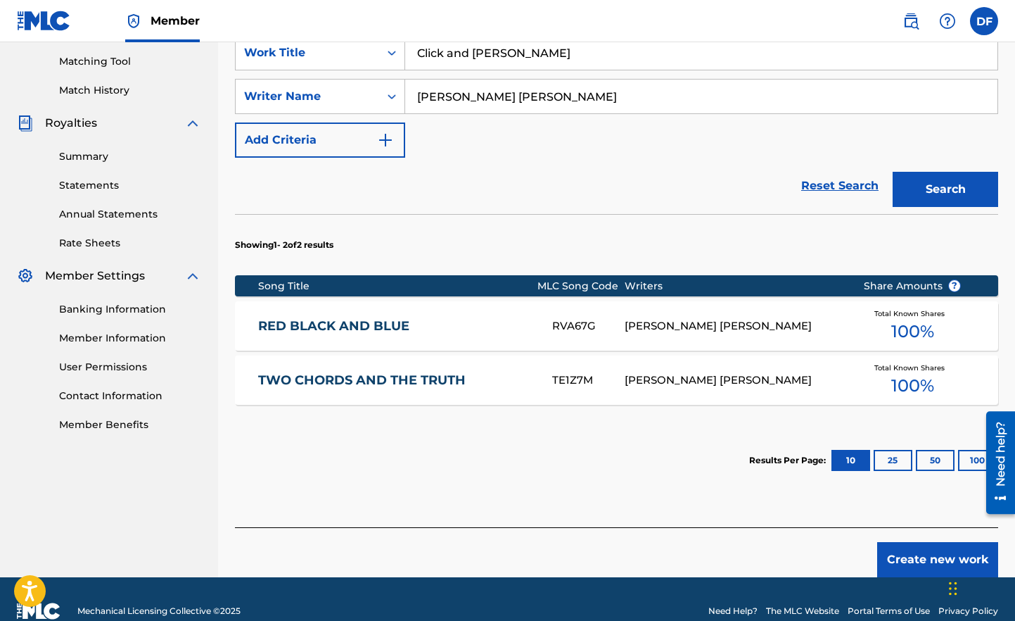
scroll to position [380, 0]
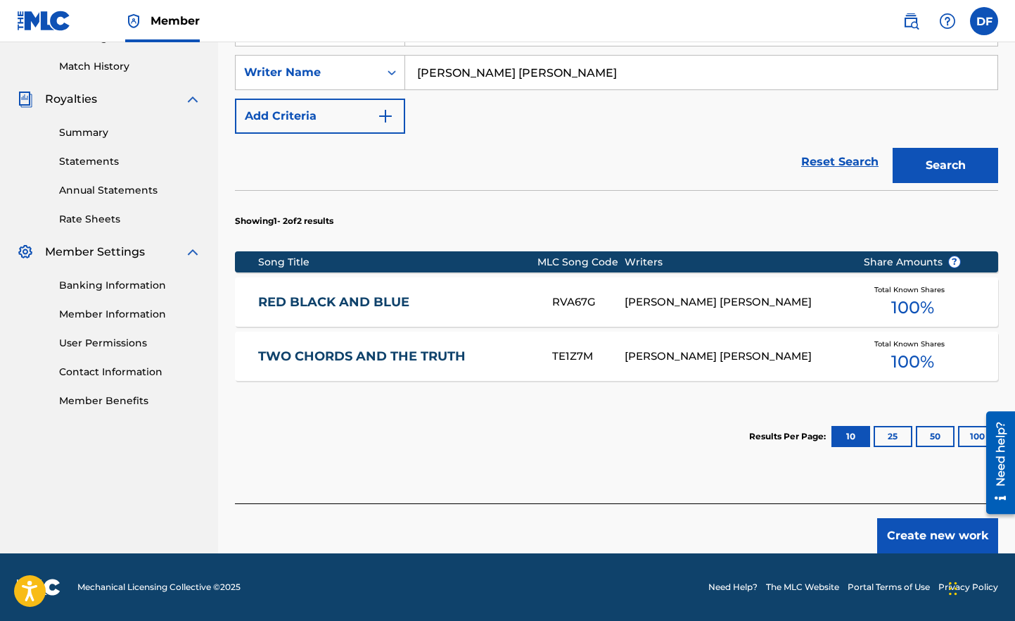
click at [937, 532] on button "Create new work" at bounding box center [937, 535] width 121 height 35
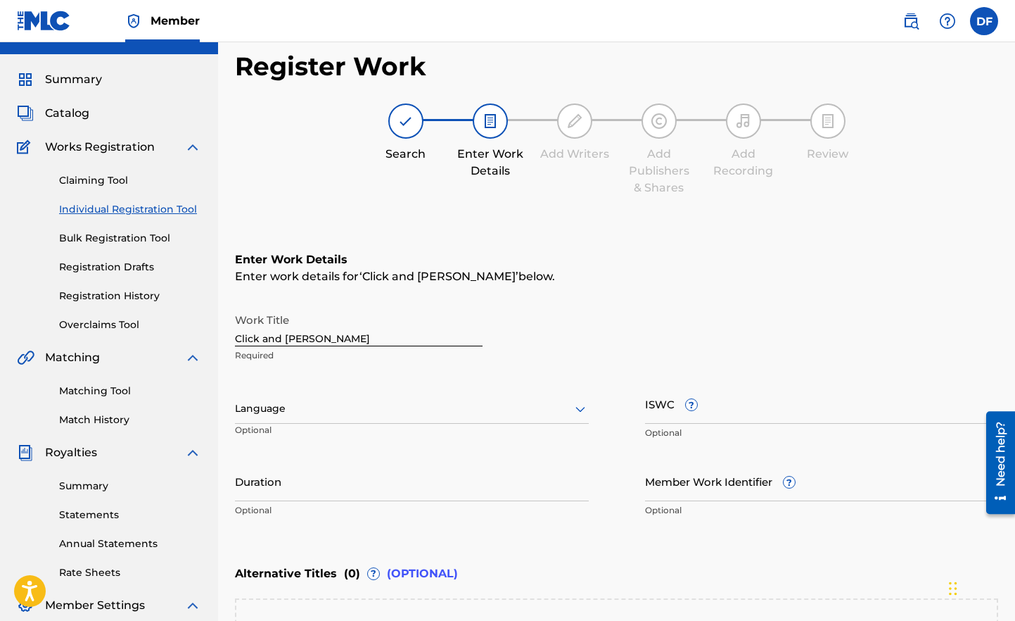
scroll to position [0, 0]
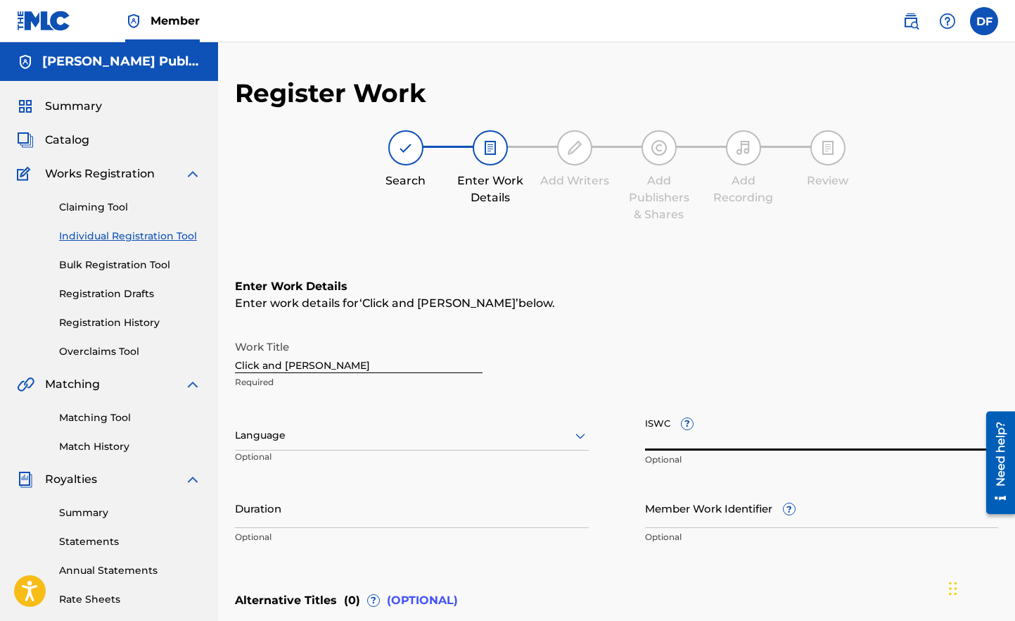
click at [730, 430] on input "ISWC ?" at bounding box center [822, 430] width 354 height 40
paste input "T3301615152"
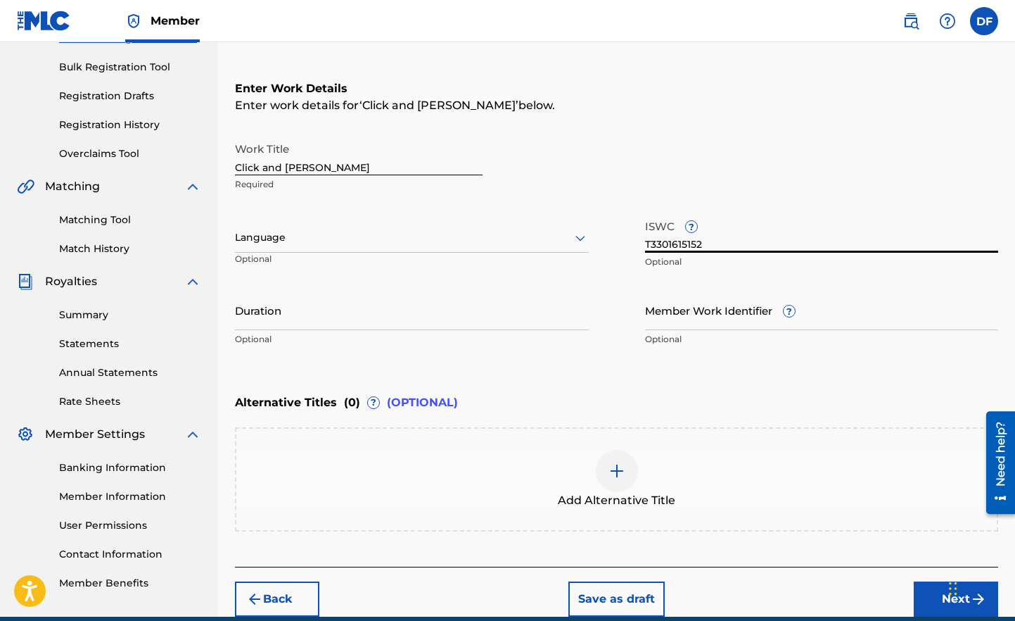
scroll to position [261, 0]
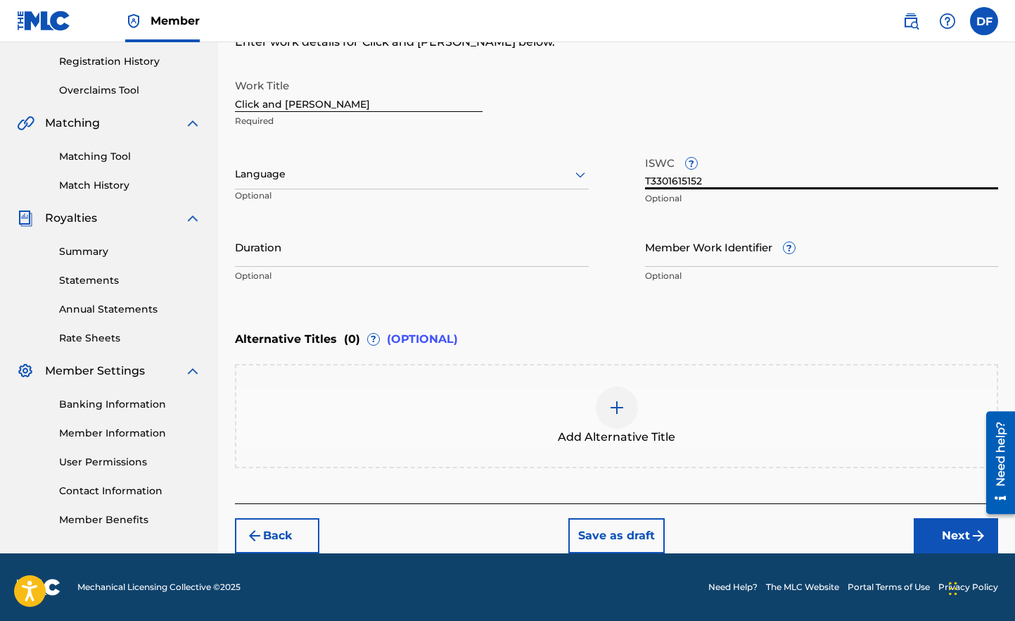
type input "T3301615152"
click at [503, 309] on div "Enter Work Details Enter work details for ‘ Click and Clack ’ below. Work Title…" at bounding box center [616, 153] width 763 height 341
click at [952, 537] on button "Next" at bounding box center [956, 535] width 84 height 35
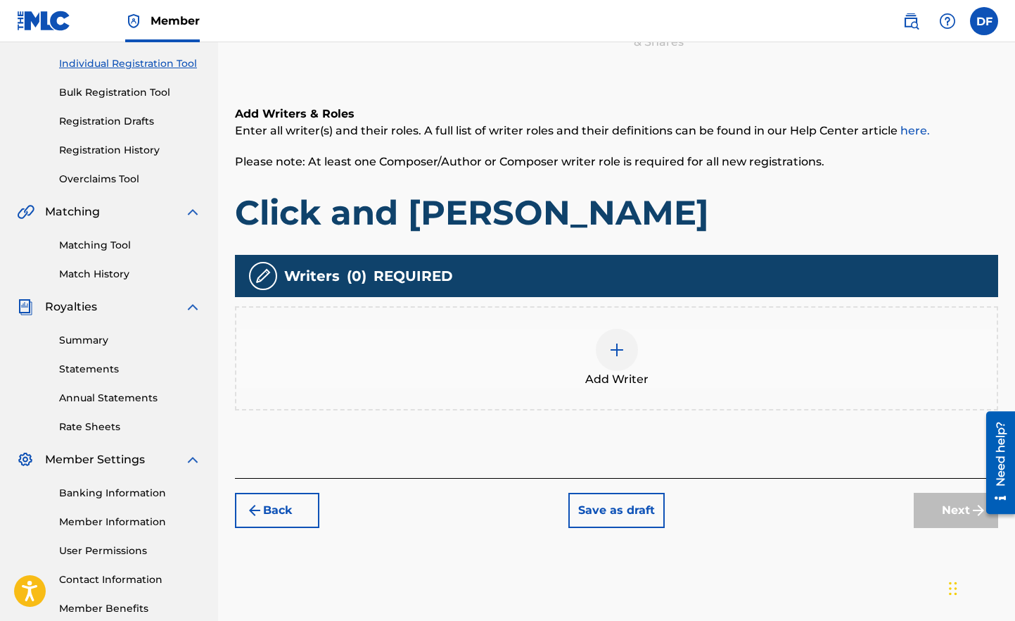
scroll to position [252, 0]
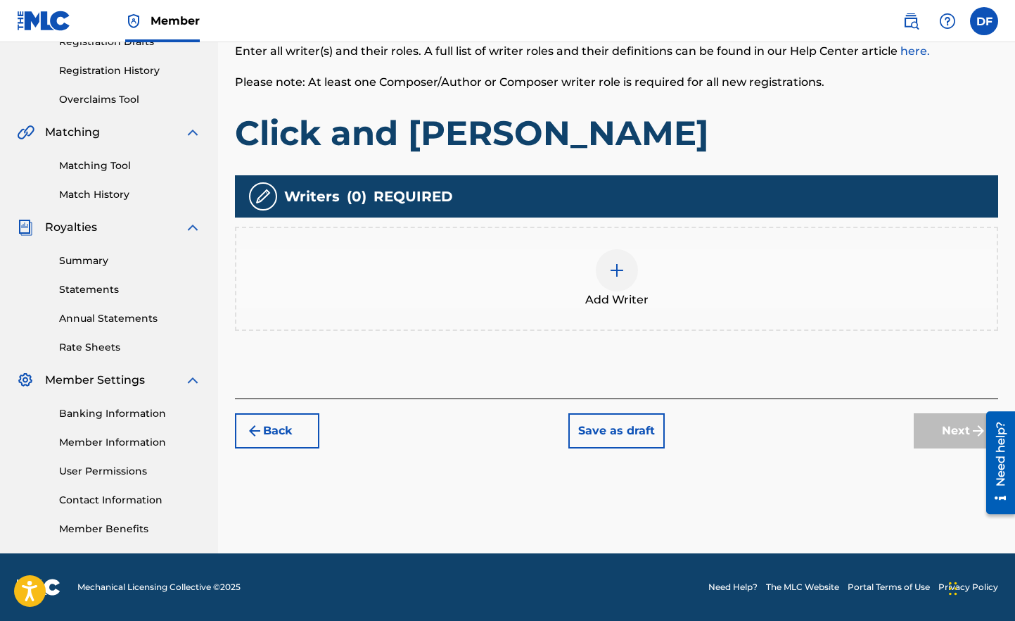
click at [616, 266] on img at bounding box center [617, 270] width 17 height 17
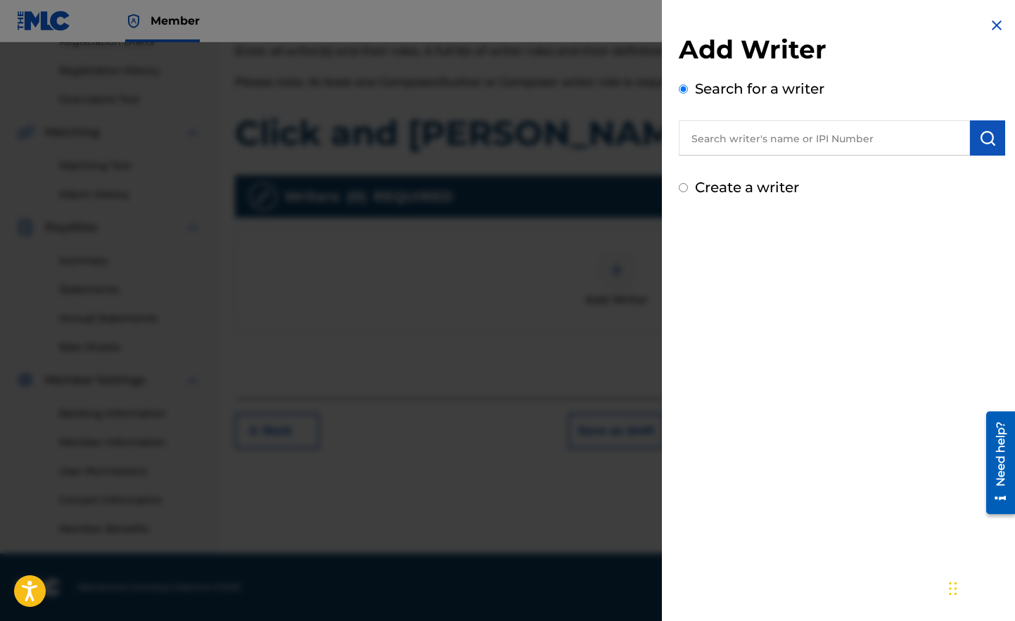
click at [710, 139] on input "text" at bounding box center [824, 137] width 291 height 35
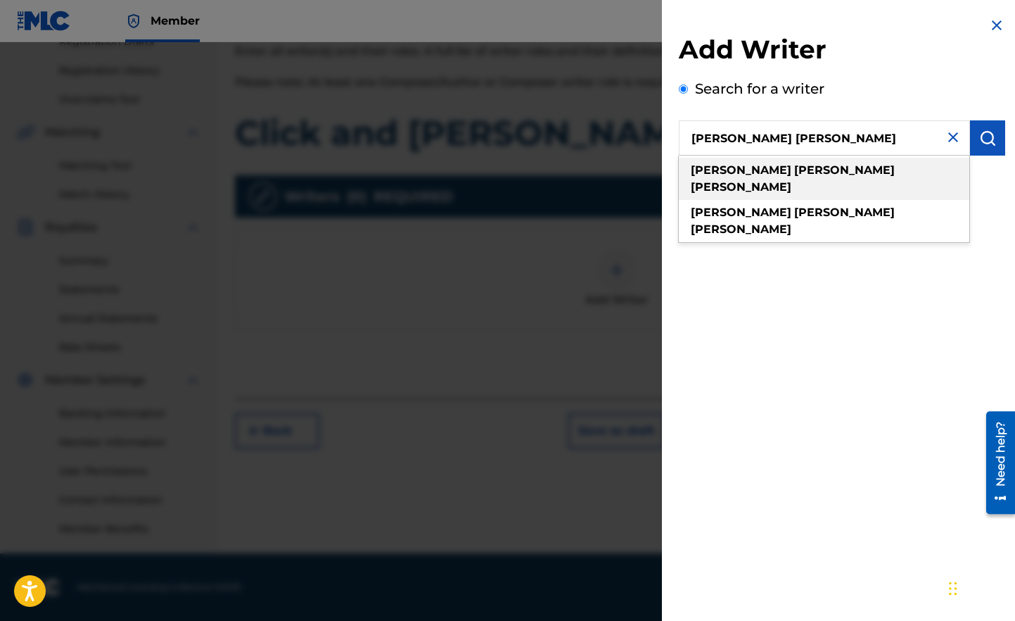
click at [794, 170] on strong "charles" at bounding box center [844, 169] width 101 height 13
type input "david charles fisher"
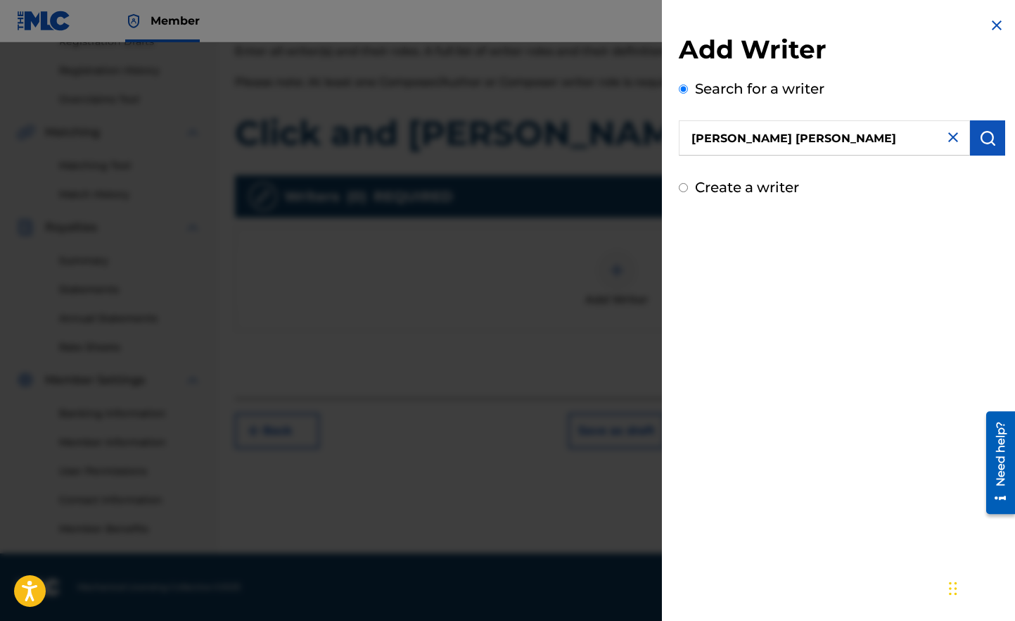
click at [920, 139] on input "david charles fisher" at bounding box center [824, 137] width 291 height 35
click at [985, 137] on img "submit" at bounding box center [987, 137] width 17 height 17
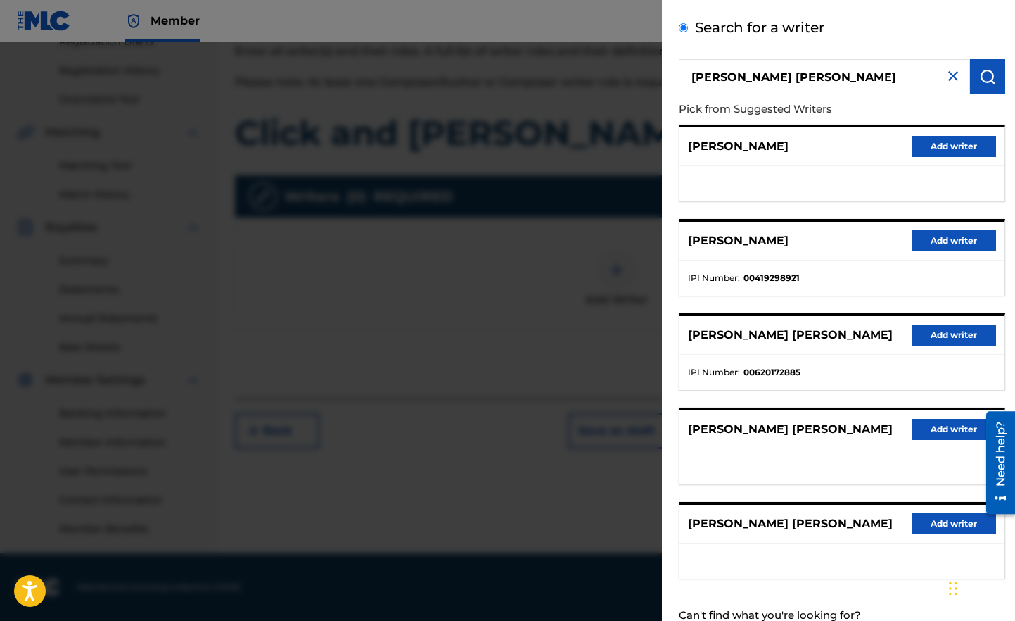
scroll to position [58, 0]
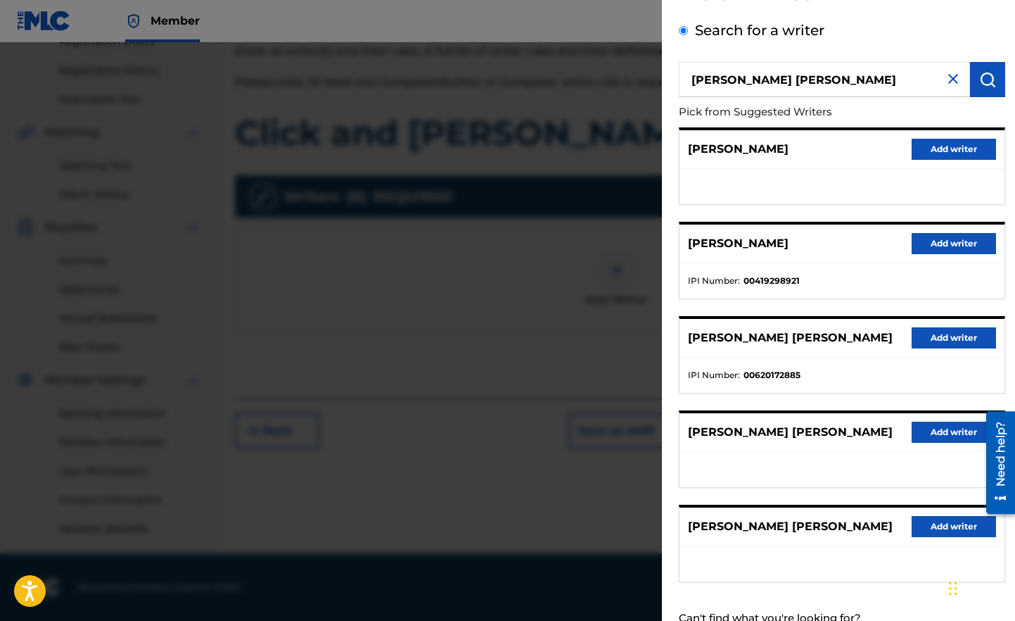
click at [949, 336] on button "Add writer" at bounding box center [954, 337] width 84 height 21
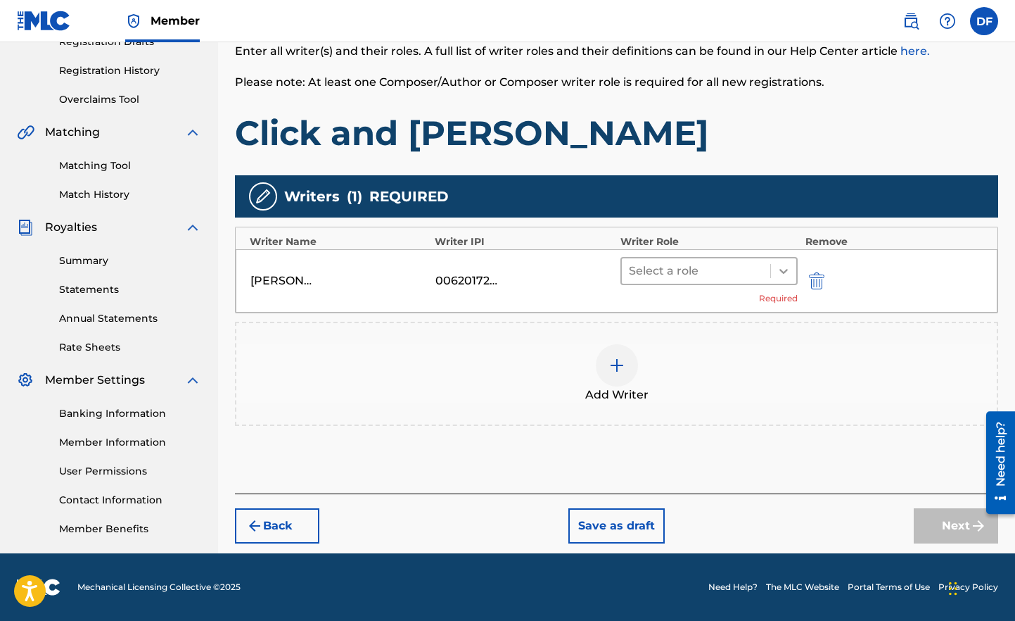
click at [782, 273] on icon at bounding box center [784, 271] width 14 height 14
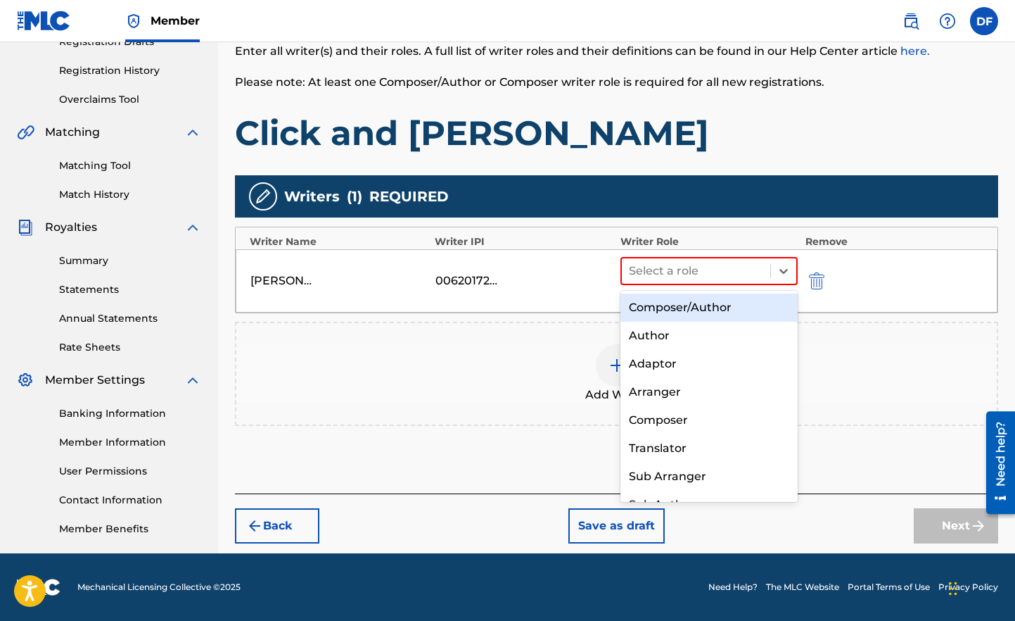
click at [752, 312] on div "Composer/Author" at bounding box center [710, 307] width 178 height 28
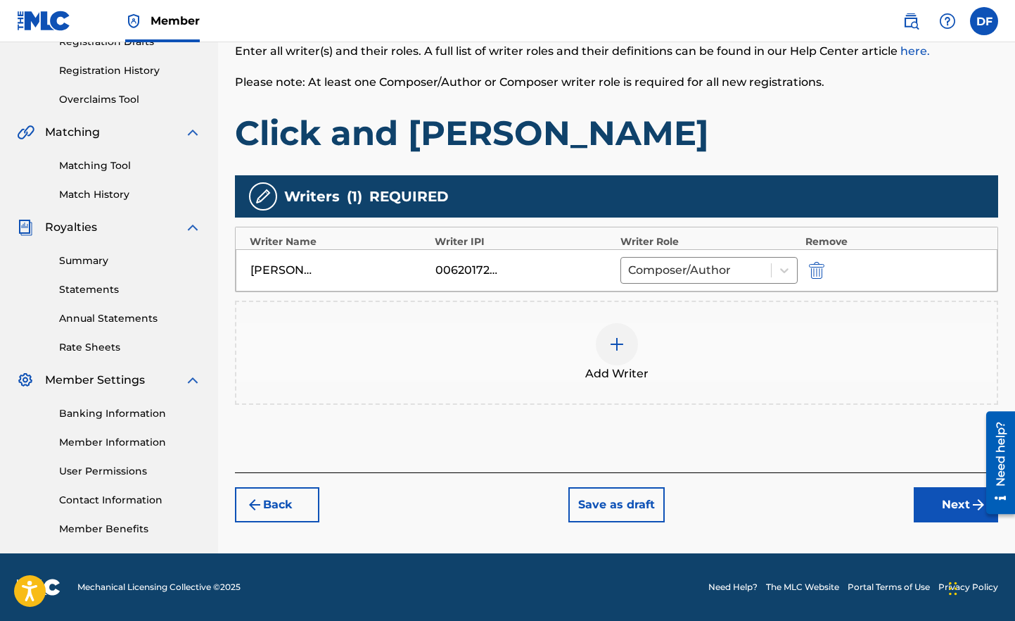
click at [444, 267] on div "00620172885" at bounding box center [467, 270] width 63 height 17
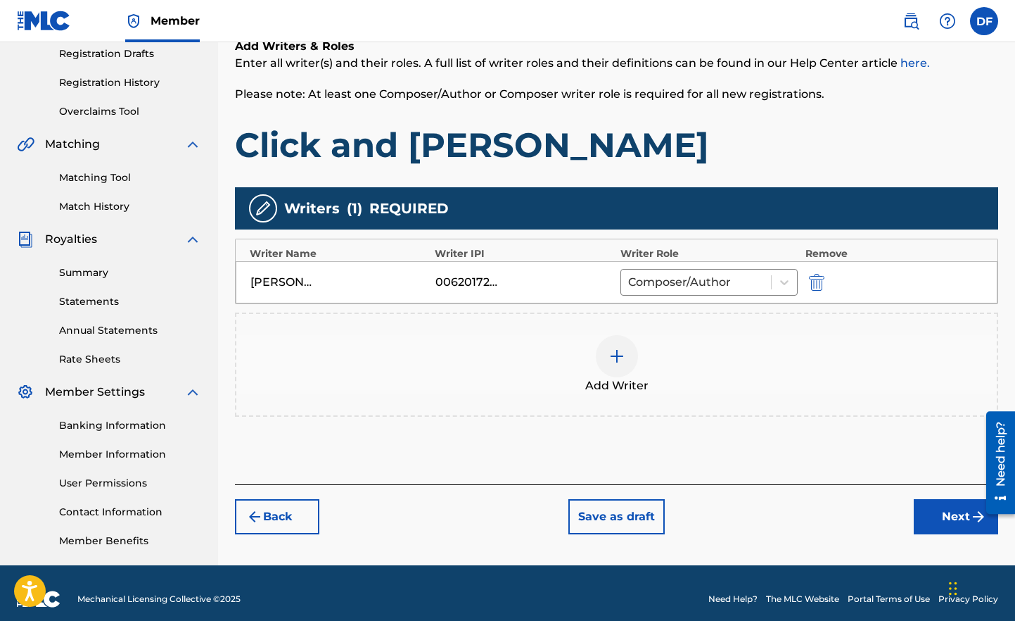
scroll to position [252, 0]
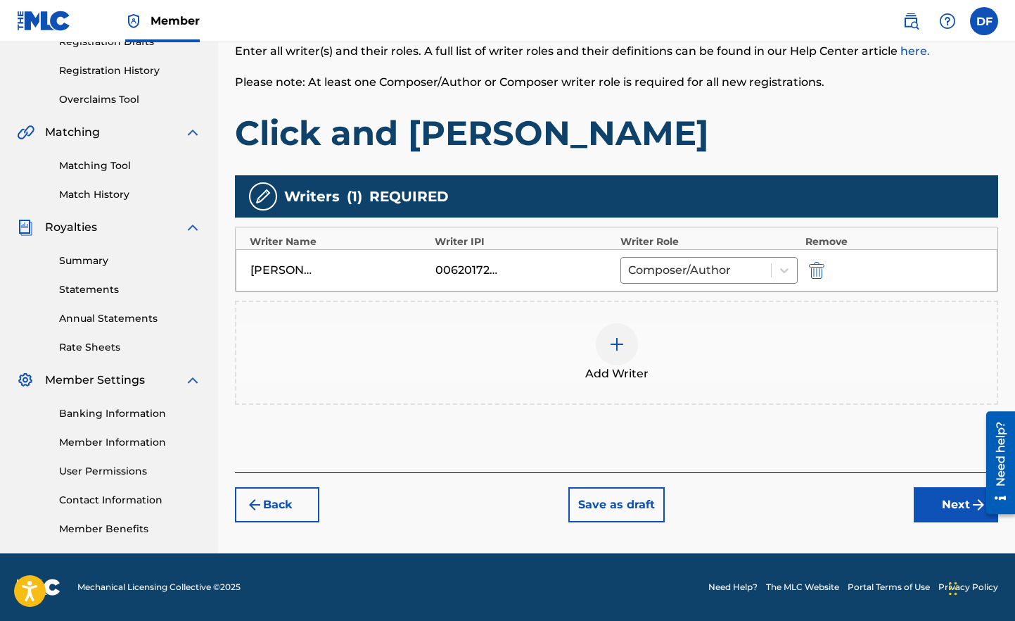
click at [96, 443] on link "Member Information" at bounding box center [130, 442] width 142 height 15
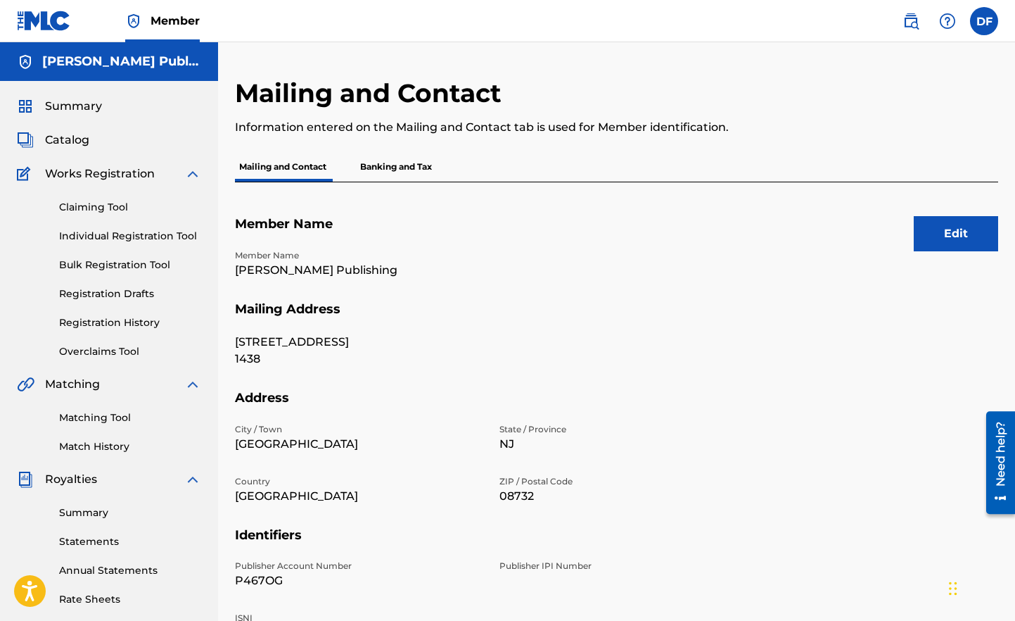
click at [63, 110] on span "Summary" at bounding box center [73, 106] width 57 height 17
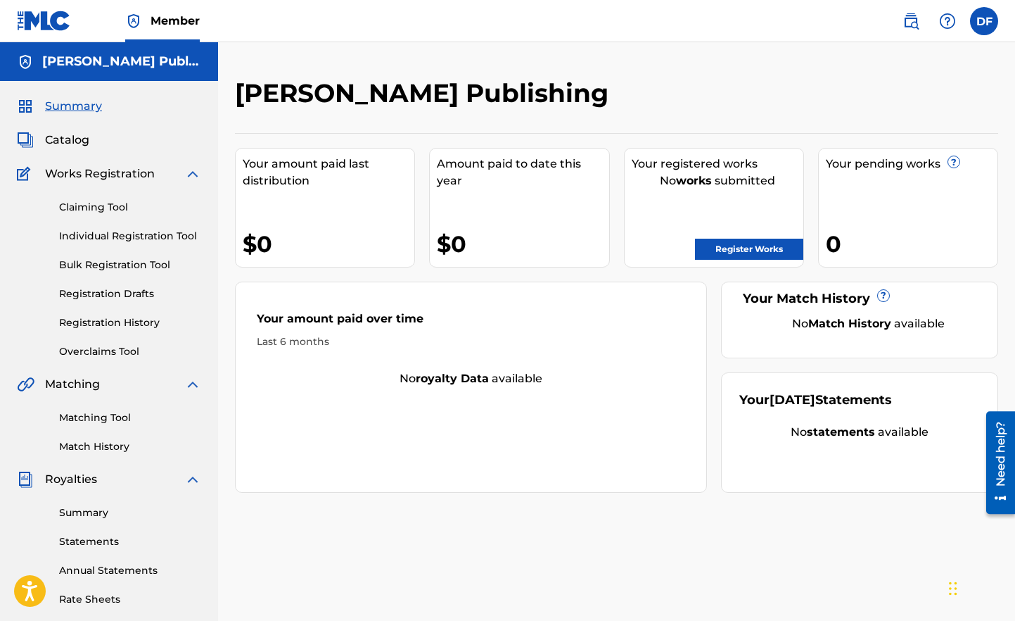
click at [73, 103] on span "Summary" at bounding box center [73, 106] width 57 height 17
click at [984, 25] on label at bounding box center [984, 21] width 28 height 28
click at [984, 21] on input "DF [PERSON_NAME] [EMAIL_ADDRESS][DOMAIN_NAME] Notification Preferences Profile …" at bounding box center [984, 21] width 0 height 0
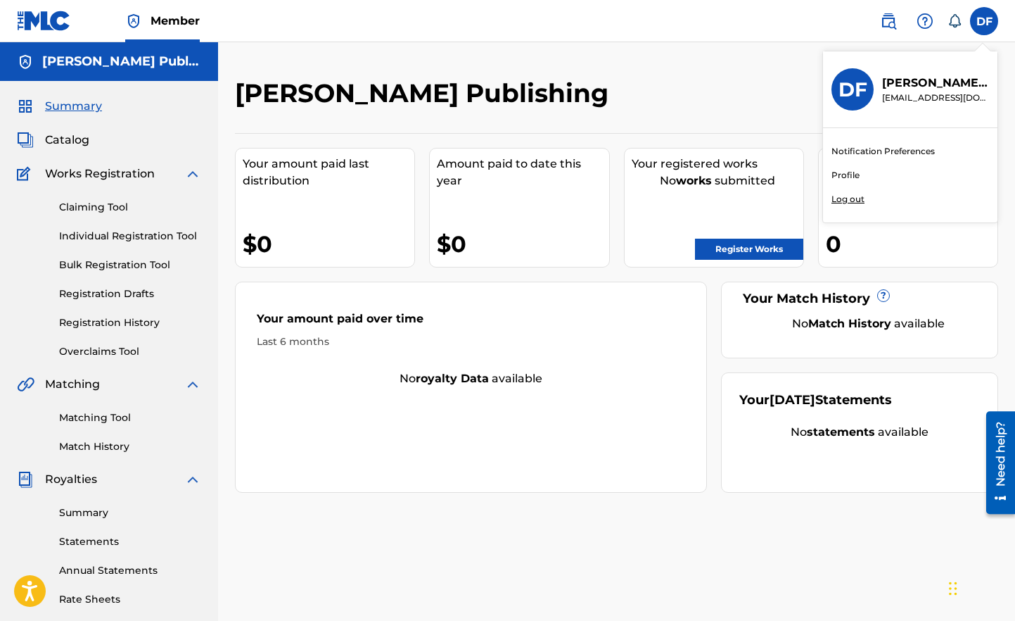
click at [842, 200] on p "Log out" at bounding box center [848, 199] width 33 height 13
click at [984, 21] on input "DF [PERSON_NAME] [EMAIL_ADDRESS][DOMAIN_NAME] Notification Preferences Profile …" at bounding box center [984, 21] width 0 height 0
